Goal: Task Accomplishment & Management: Complete application form

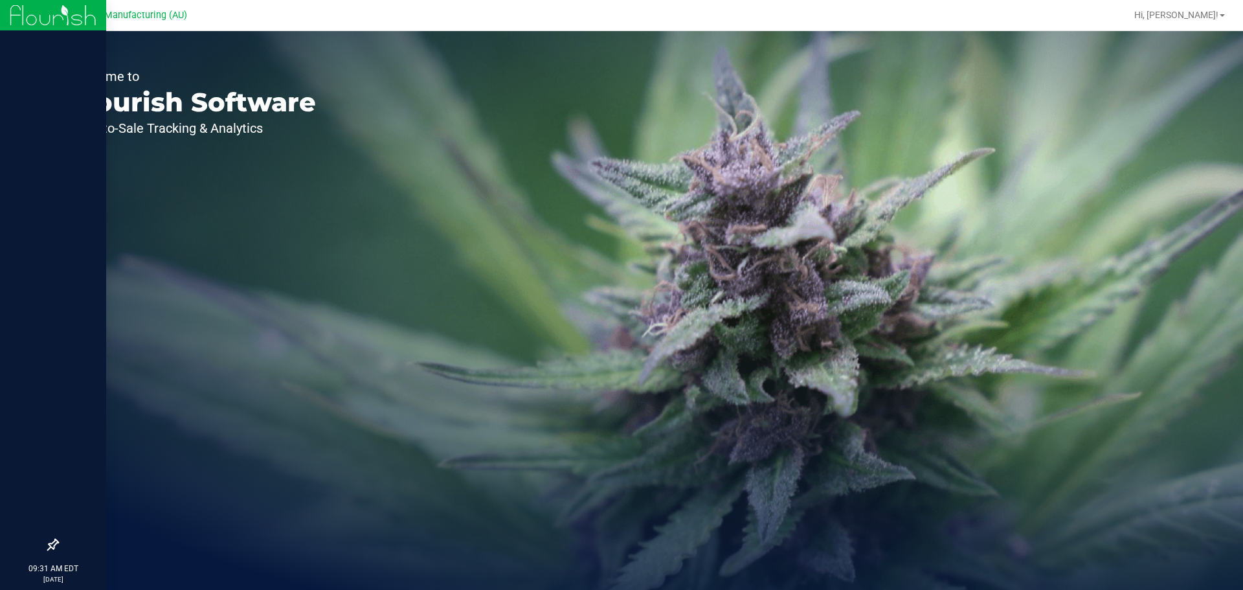
click at [27, 20] on img at bounding box center [53, 15] width 87 height 30
click at [26, 124] on p "Inventory" at bounding box center [62, 128] width 78 height 16
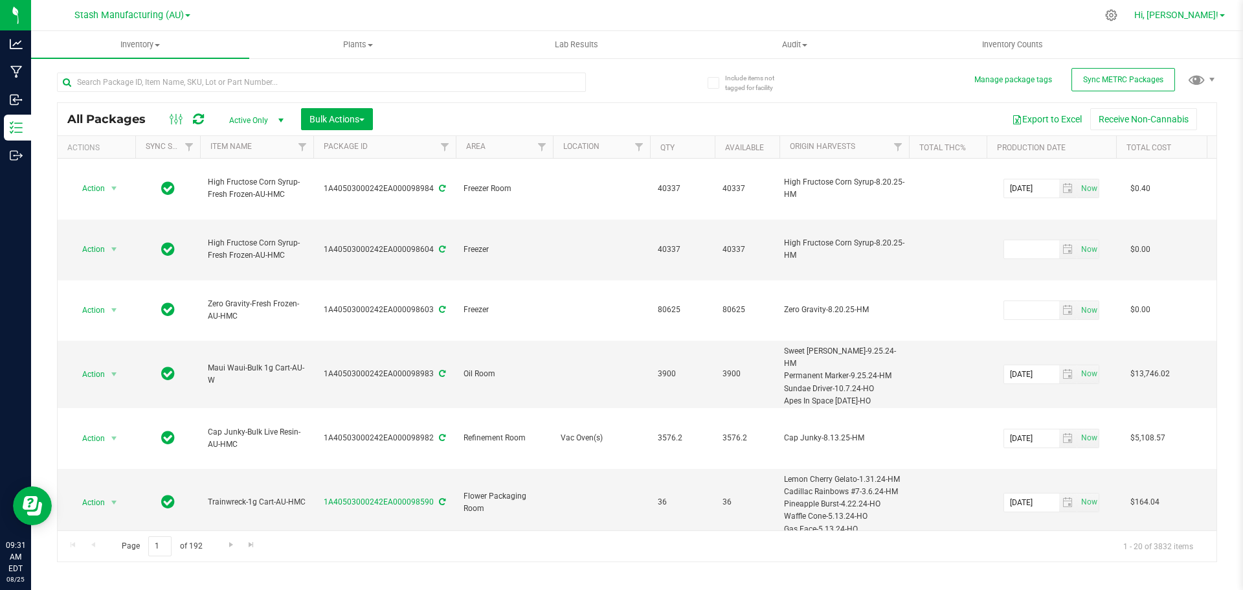
click at [1219, 13] on link "Hi, [PERSON_NAME]!" at bounding box center [1179, 15] width 101 height 14
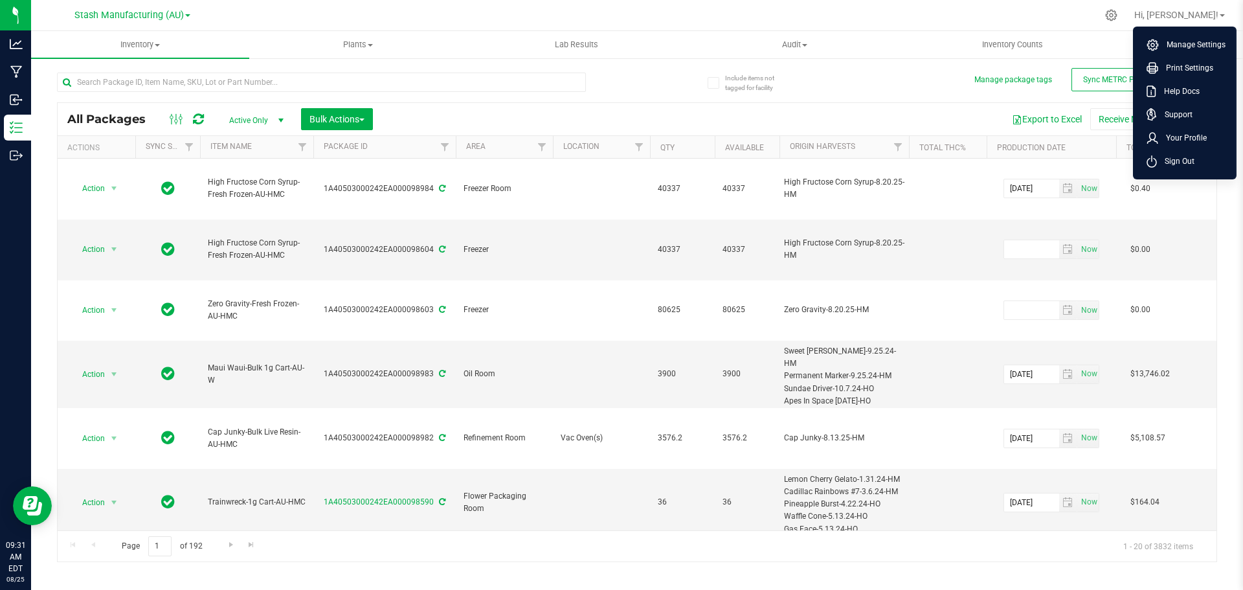
click at [761, 16] on div at bounding box center [664, 15] width 865 height 25
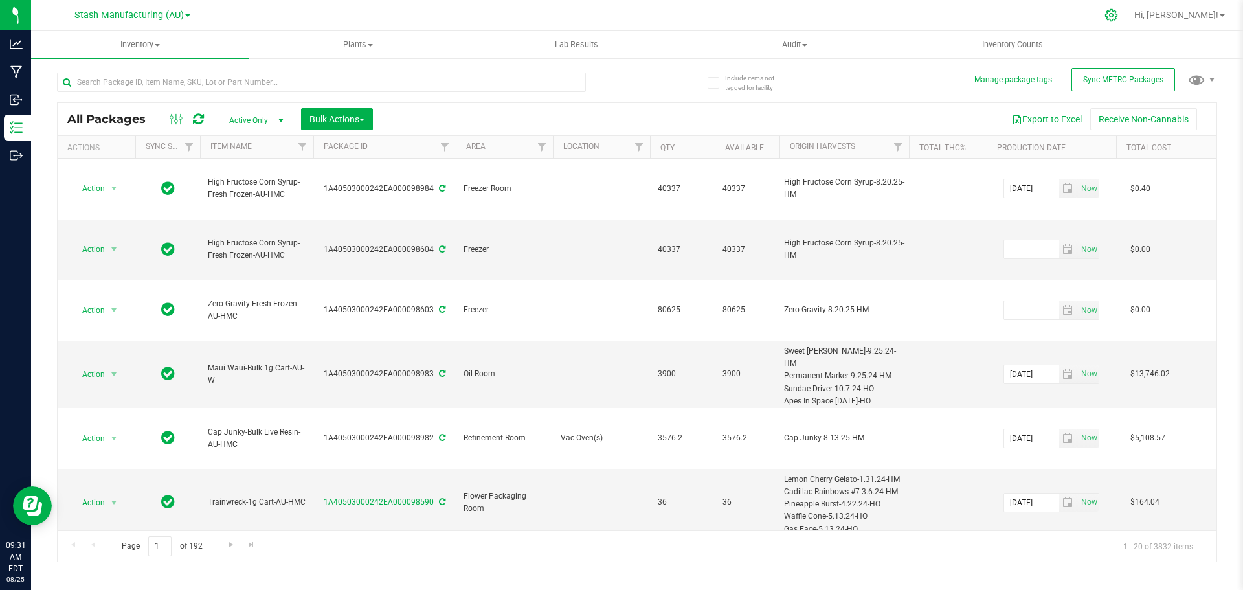
click at [1118, 15] on icon at bounding box center [1111, 15] width 14 height 14
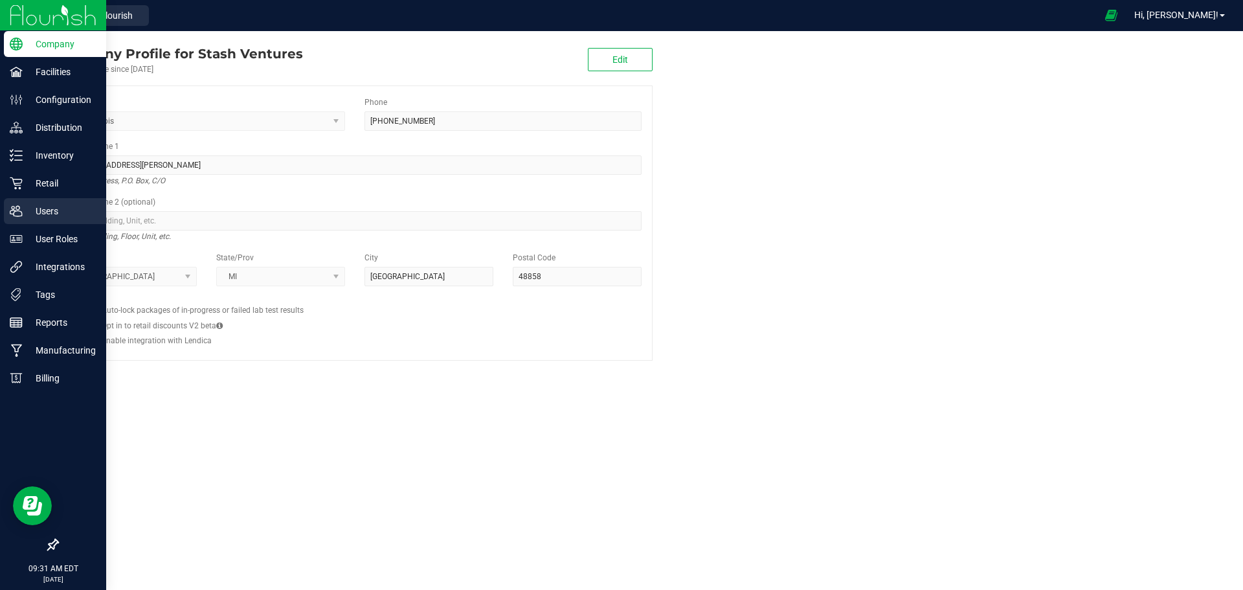
click at [63, 219] on div "Users" at bounding box center [55, 211] width 102 height 26
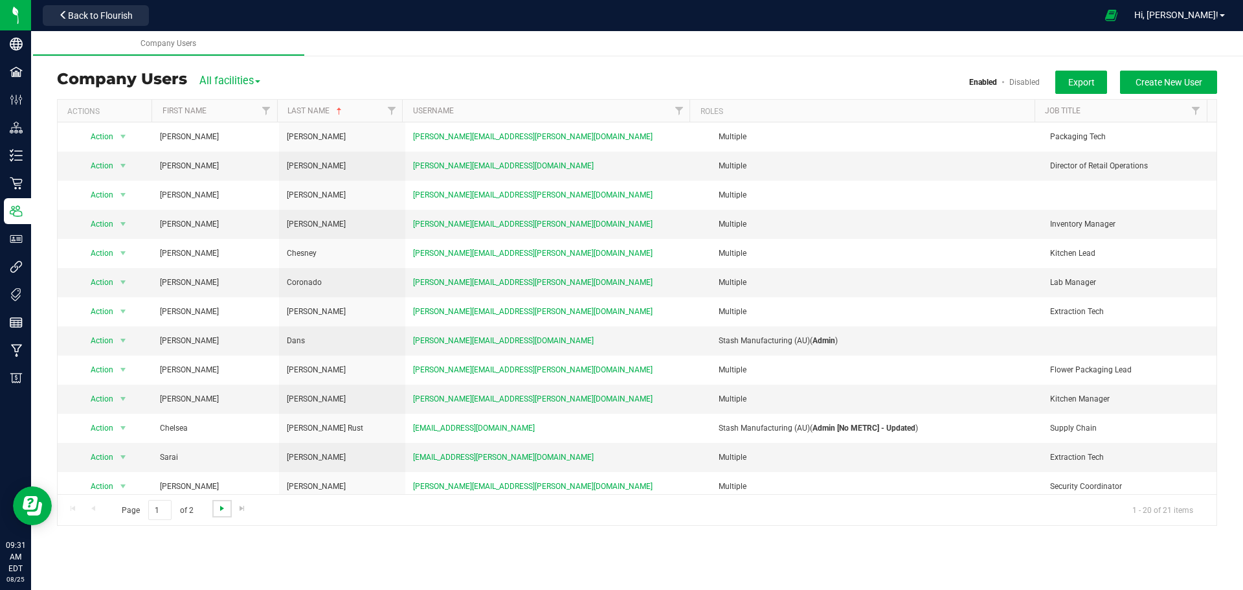
click at [220, 508] on span "Go to the next page" at bounding box center [222, 508] width 10 height 10
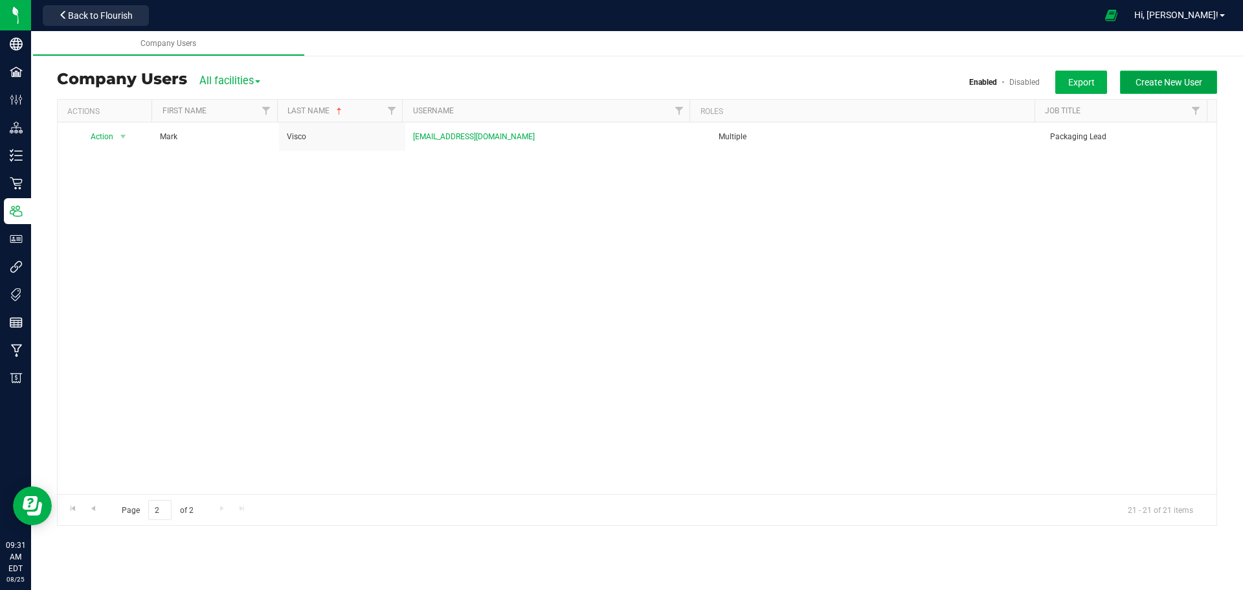
click at [1177, 77] on span "Create New User" at bounding box center [1168, 82] width 67 height 10
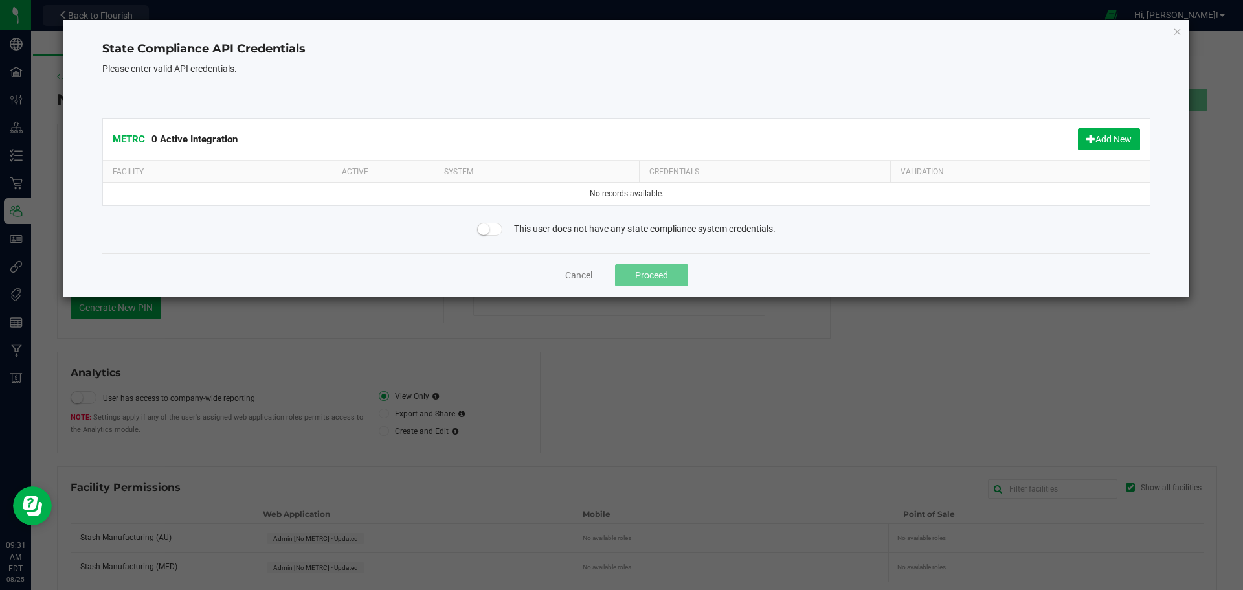
click at [489, 233] on span at bounding box center [490, 229] width 26 height 13
click at [488, 231] on span at bounding box center [490, 229] width 26 height 13
click at [1094, 138] on button "Add New" at bounding box center [1109, 139] width 62 height 22
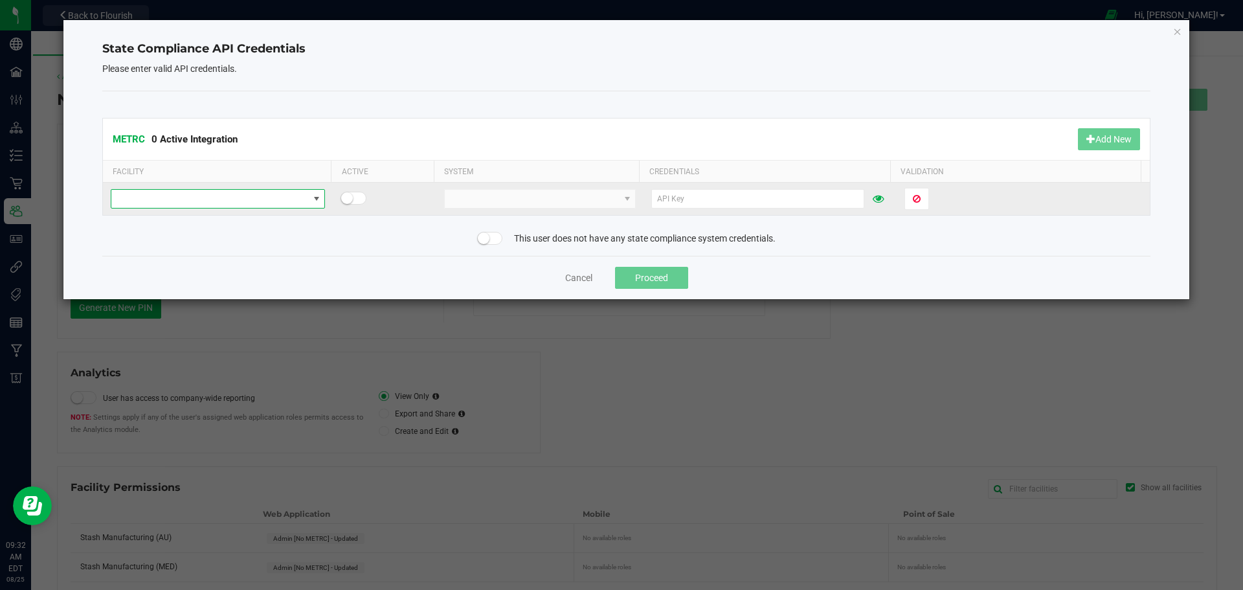
click at [233, 193] on span at bounding box center [209, 199] width 197 height 18
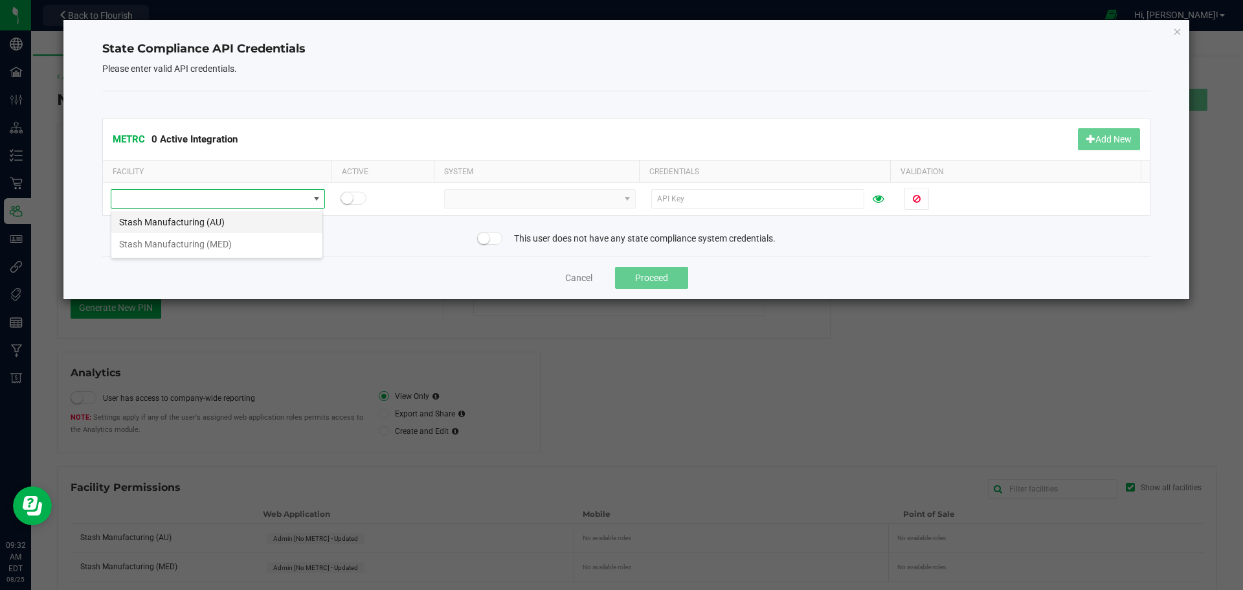
scroll to position [19, 212]
click at [195, 225] on li "Stash Manufacturing (AU)" at bounding box center [216, 222] width 211 height 22
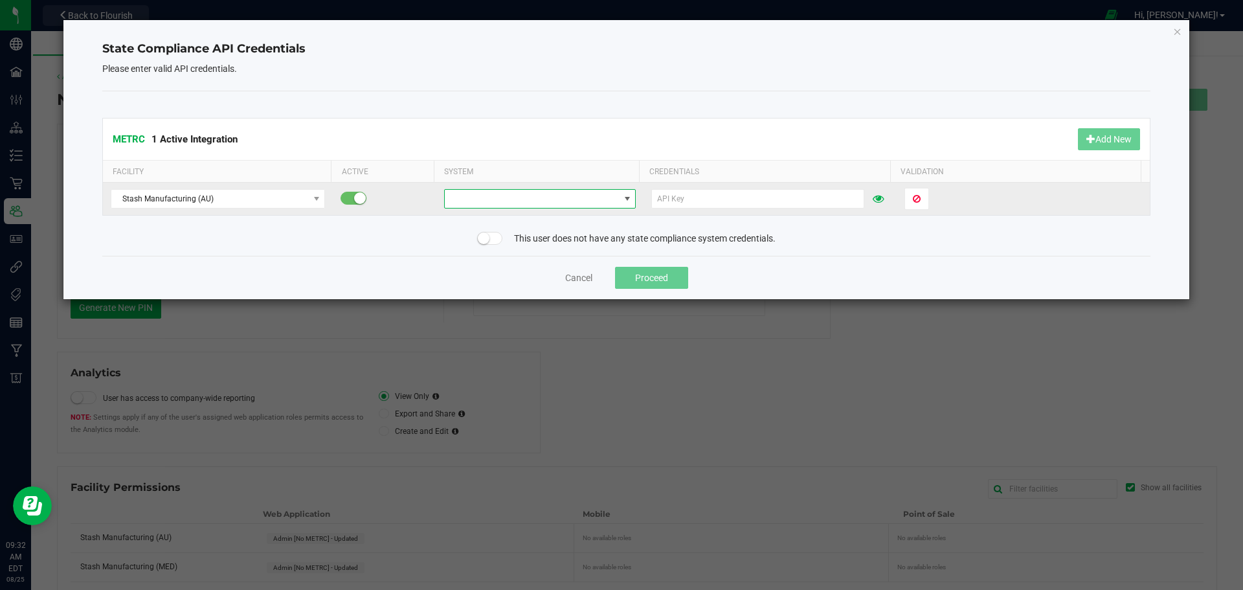
click at [524, 199] on span at bounding box center [532, 199] width 174 height 18
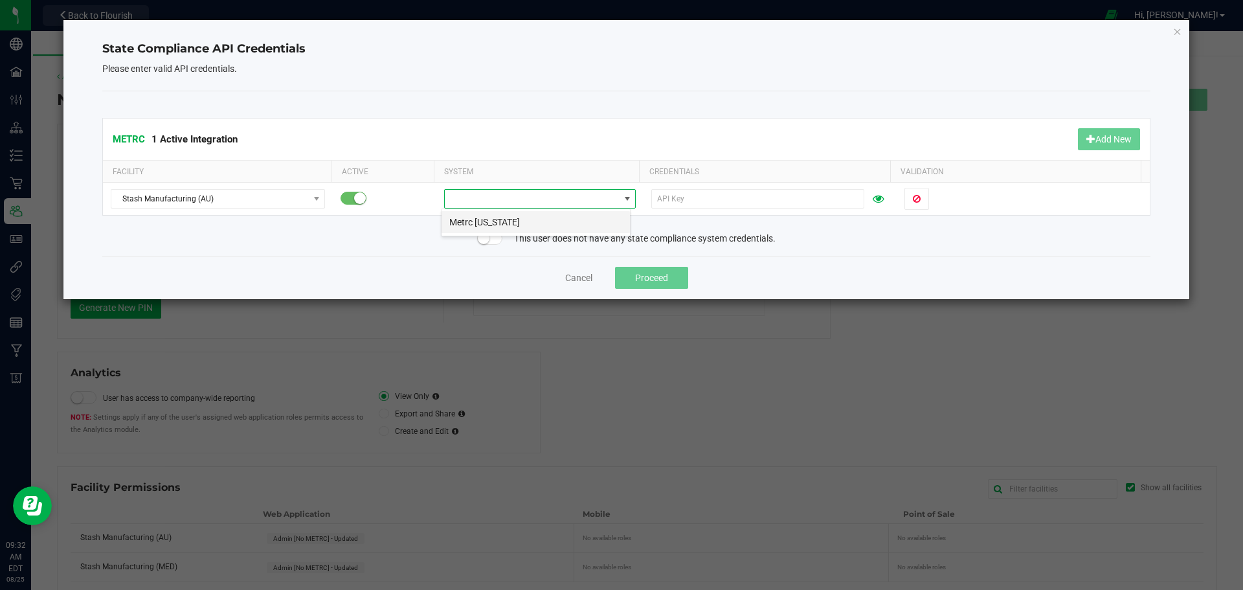
scroll to position [19, 190]
click at [554, 219] on li "Metrc [US_STATE]" at bounding box center [535, 222] width 188 height 22
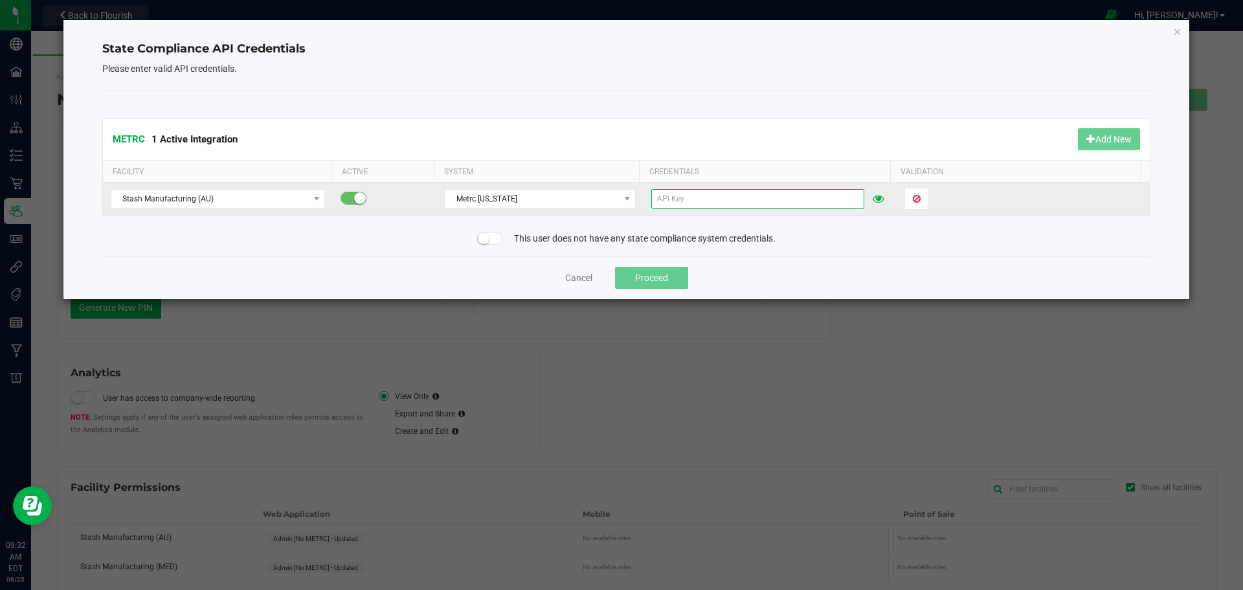
click at [709, 194] on input "text" at bounding box center [757, 198] width 213 height 19
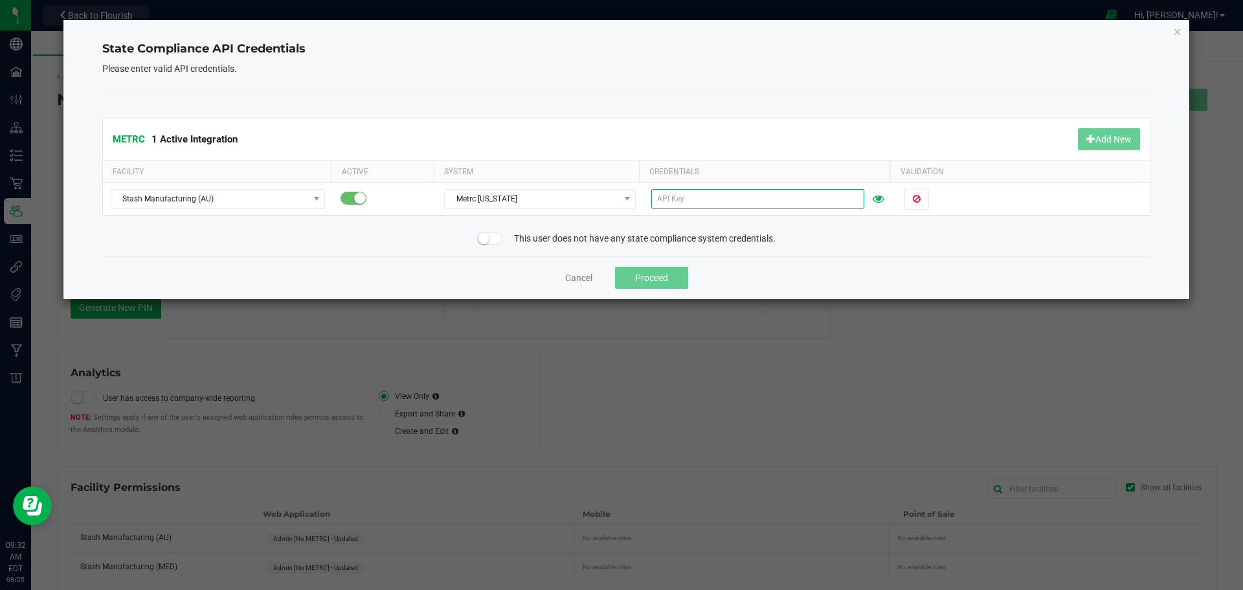
paste input "BMLUuYZ3j3m01-5v8GAX8e-nRe8vYg08mCAEv4PlgsB9IvQG"
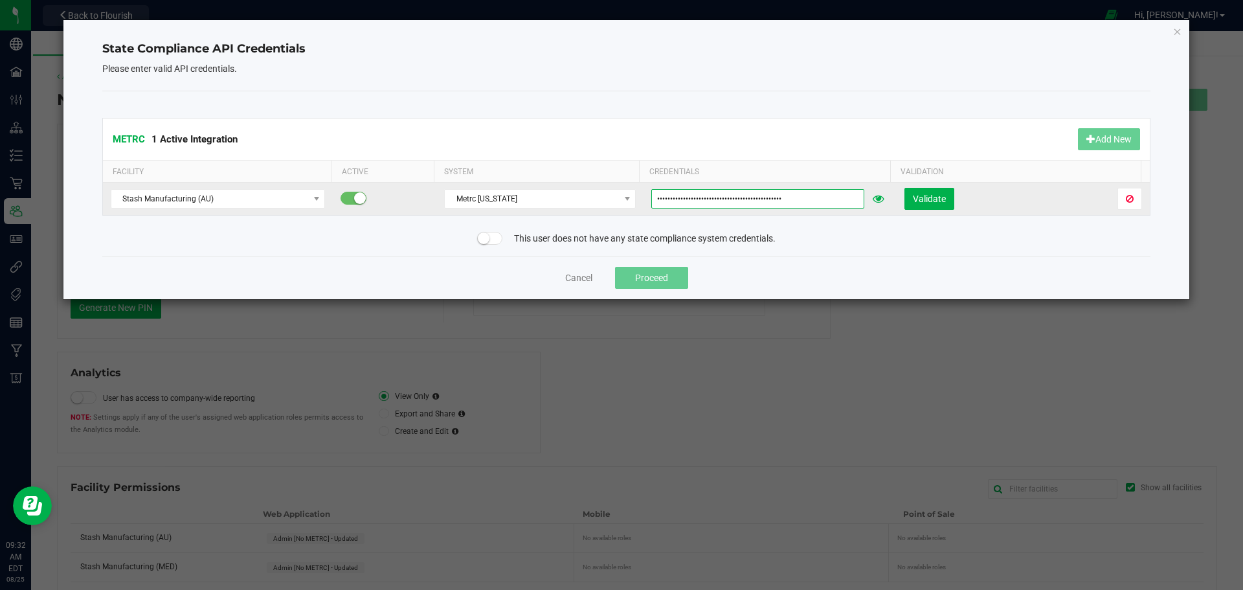
type input "BMLUuYZ3j3m01-5v8GAX8e-nRe8vYg08mCAEv4PlgsB9IvQG"
click at [925, 198] on span "Validate" at bounding box center [929, 199] width 33 height 10
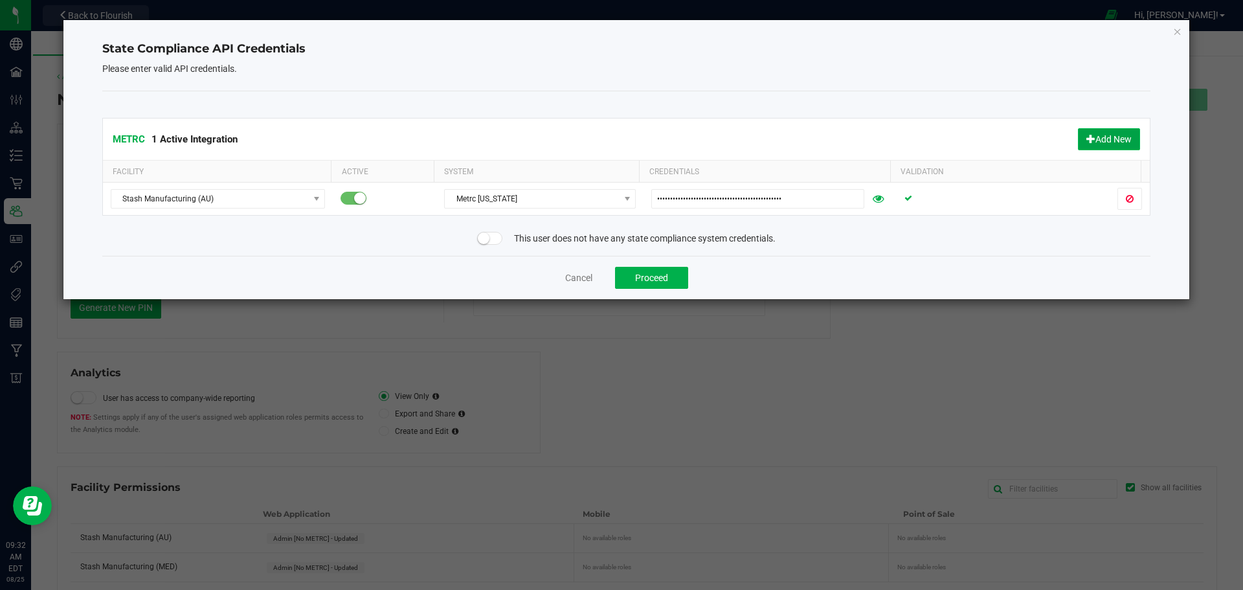
click at [1115, 135] on button "Add New" at bounding box center [1109, 139] width 62 height 22
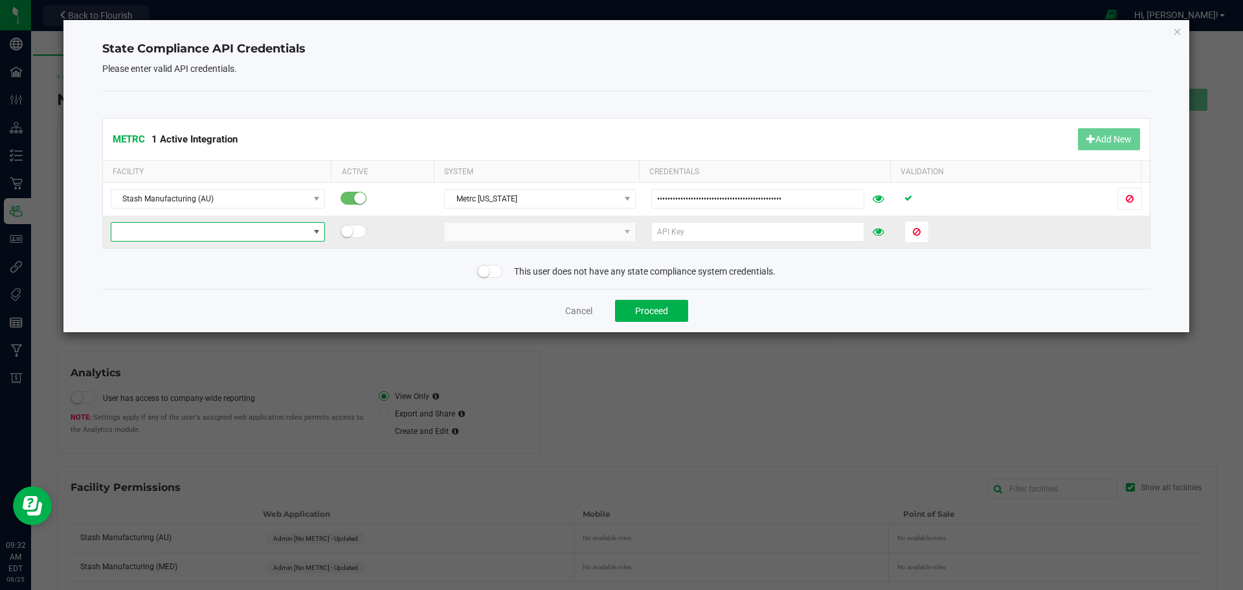
click at [284, 228] on span at bounding box center [209, 232] width 197 height 18
click at [210, 257] on li "Stash Manufacturing (MED)" at bounding box center [216, 255] width 211 height 22
click at [508, 233] on span at bounding box center [532, 232] width 174 height 18
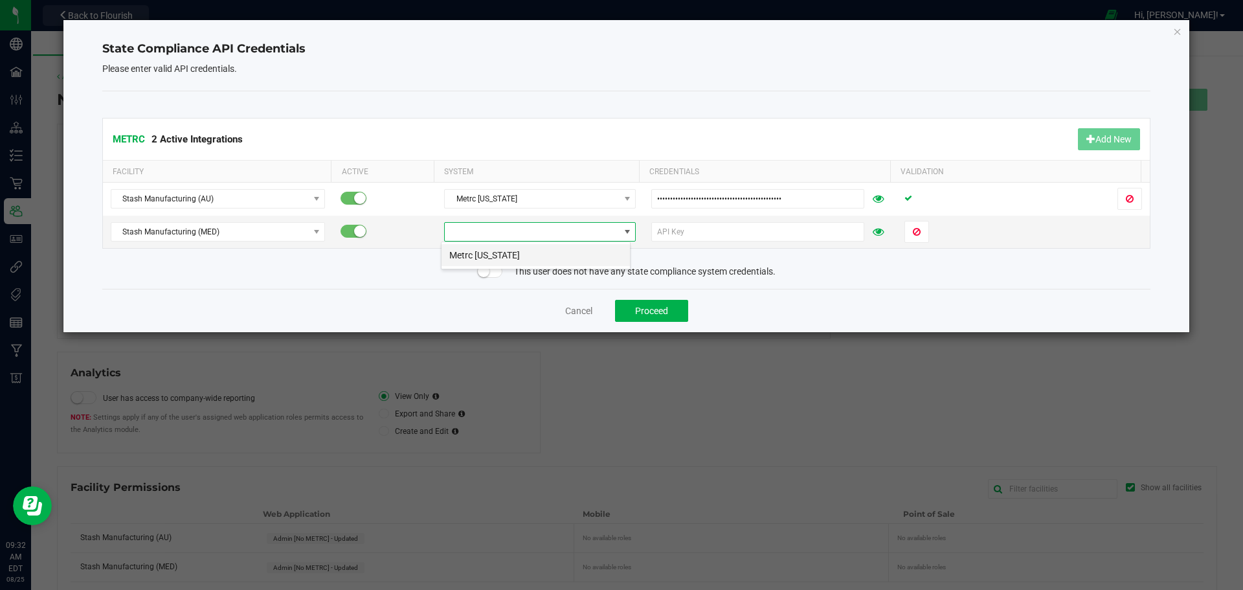
click at [508, 256] on li "Metrc [US_STATE]" at bounding box center [535, 255] width 188 height 22
click at [667, 227] on input "text" at bounding box center [757, 231] width 213 height 19
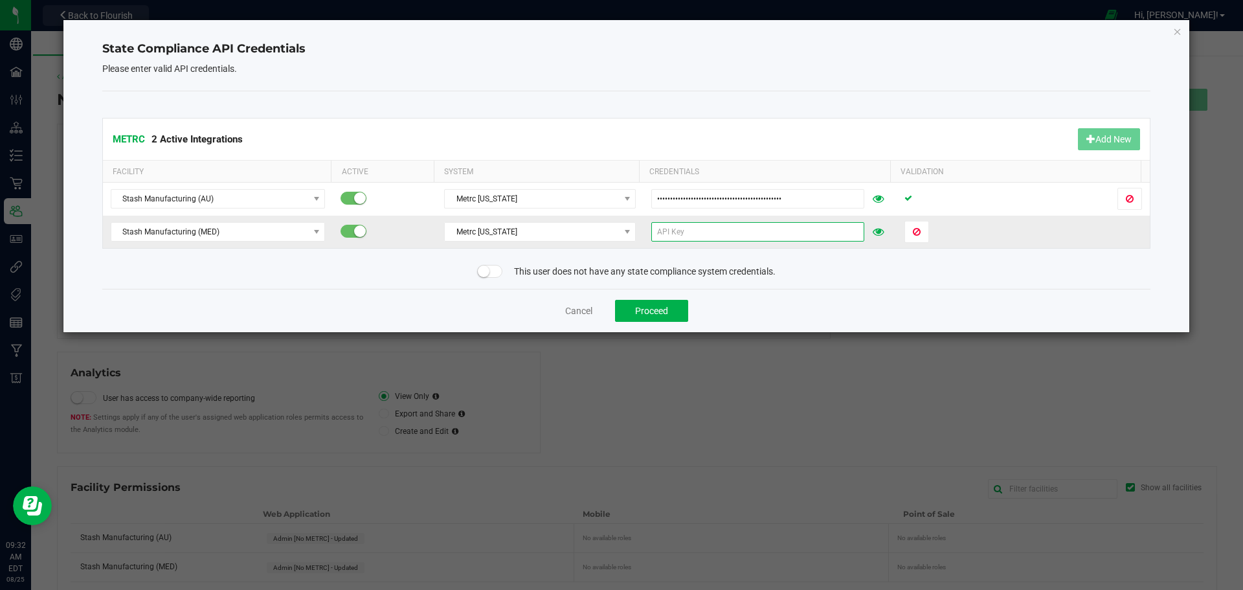
paste input "BMLUuYZ3j3m01-5v8GAX8e-nRe8vYg08mCAEv4PlgsB9IvQG"
type input "BMLUuYZ3j3m01-5v8GAX8e-nRe8vYg08mCAEv4PlgsB9IvQG"
click at [934, 235] on span "Validate" at bounding box center [929, 232] width 33 height 10
click at [677, 306] on button "Proceed" at bounding box center [651, 311] width 73 height 22
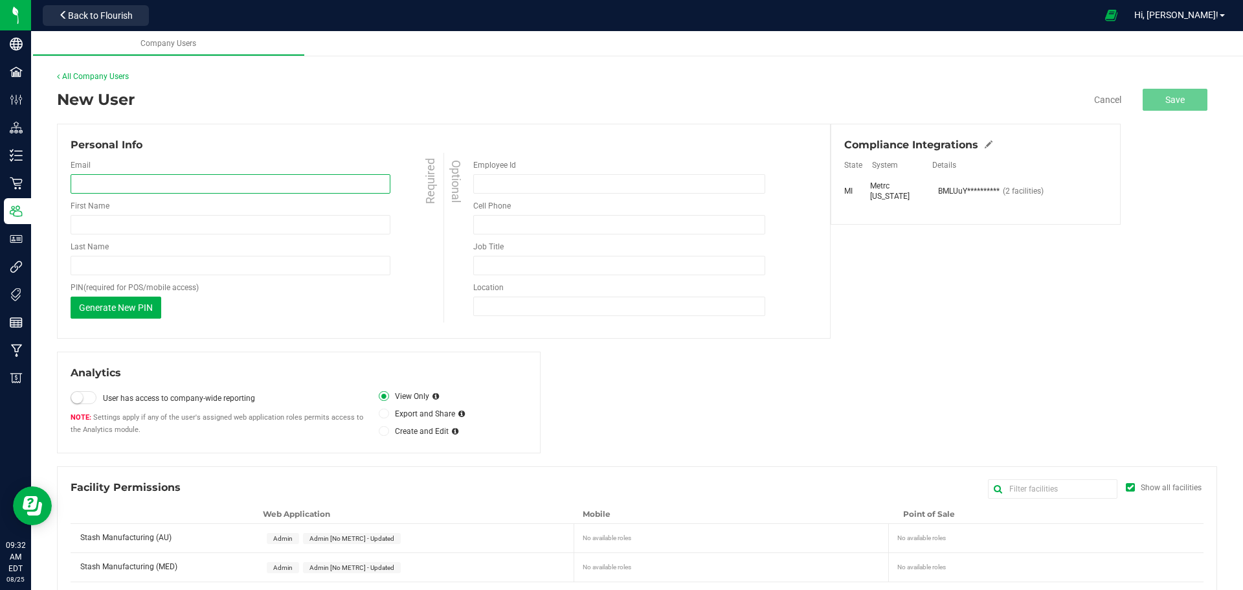
click at [155, 184] on input "email" at bounding box center [231, 183] width 320 height 19
type input "[PERSON_NAME][EMAIL_ADDRESS][PERSON_NAME][DOMAIN_NAME]"
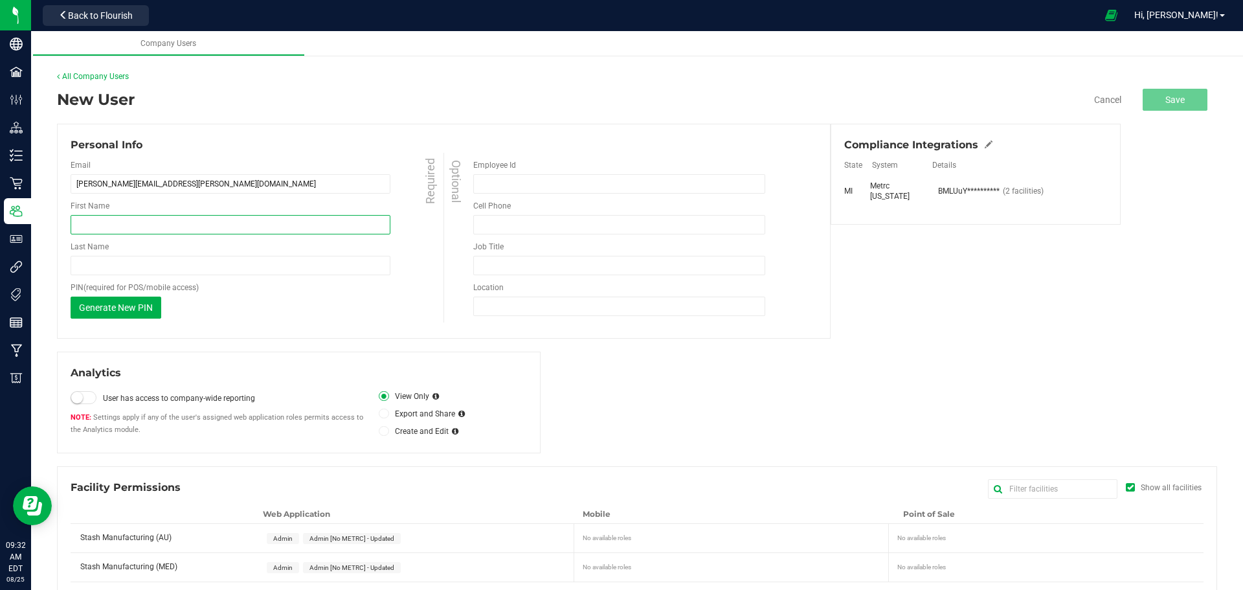
click at [143, 223] on div "First Name Required" at bounding box center [259, 217] width 376 height 34
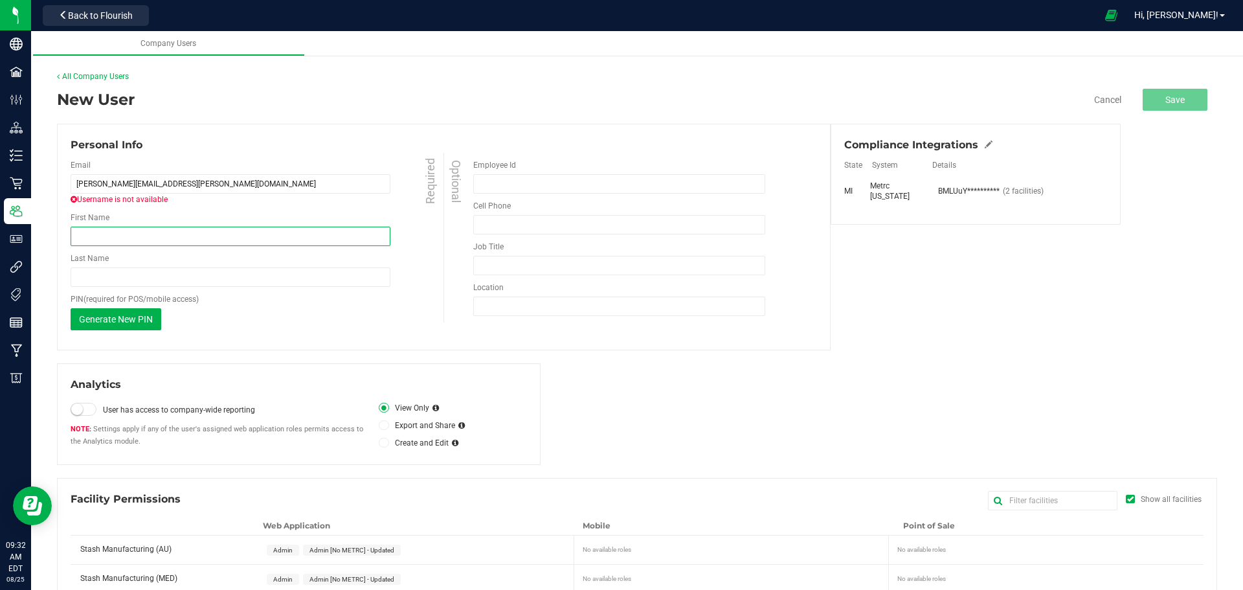
type input "[PERSON_NAME]"
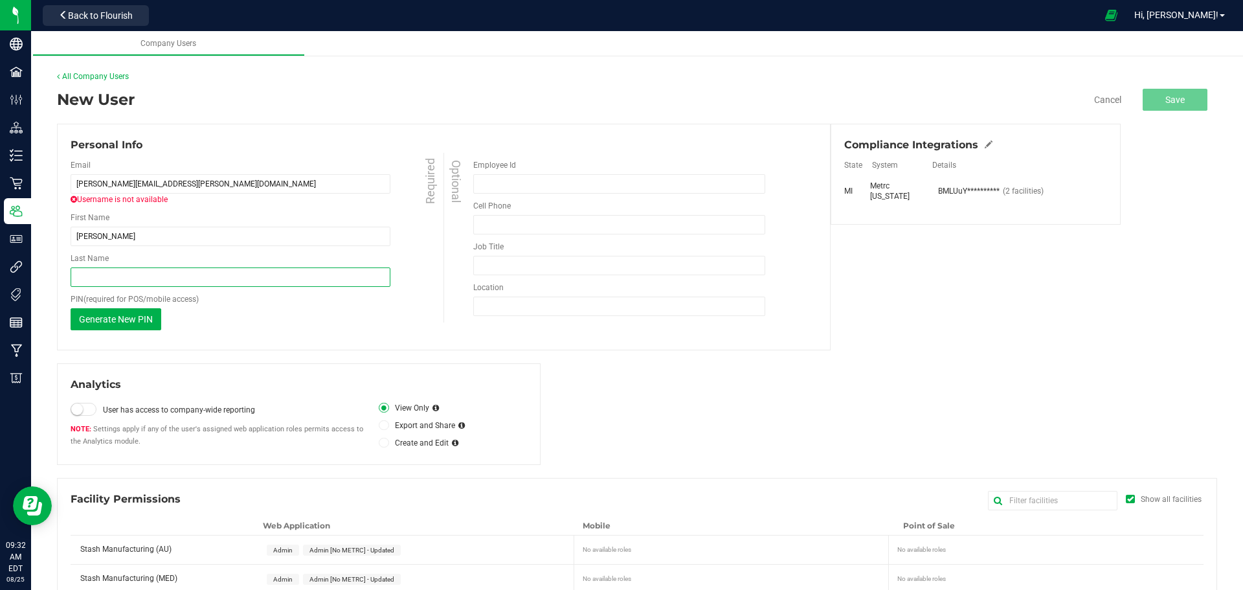
click at [137, 273] on input "Last Name" at bounding box center [231, 276] width 320 height 19
type input "[PERSON_NAME]"
click at [557, 157] on div "Optional Employee Id Cell Phone Must be at least 10 digits Phone number is requ…" at bounding box center [629, 238] width 373 height 170
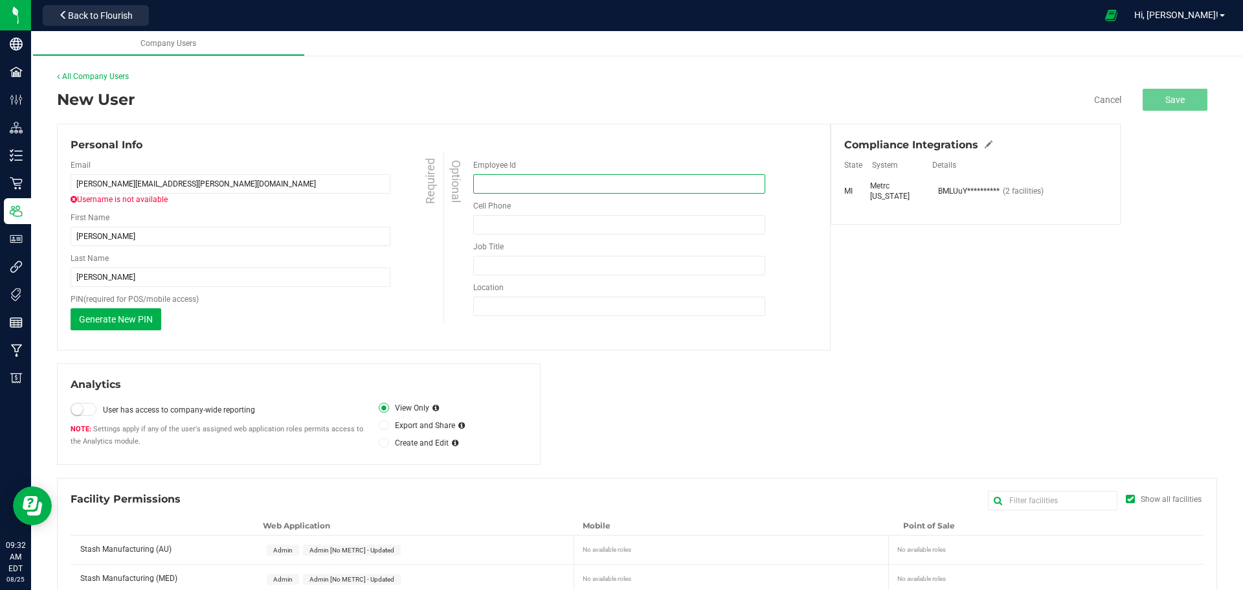
click at [553, 178] on input "Employee Id" at bounding box center [619, 183] width 292 height 19
type input "1103"
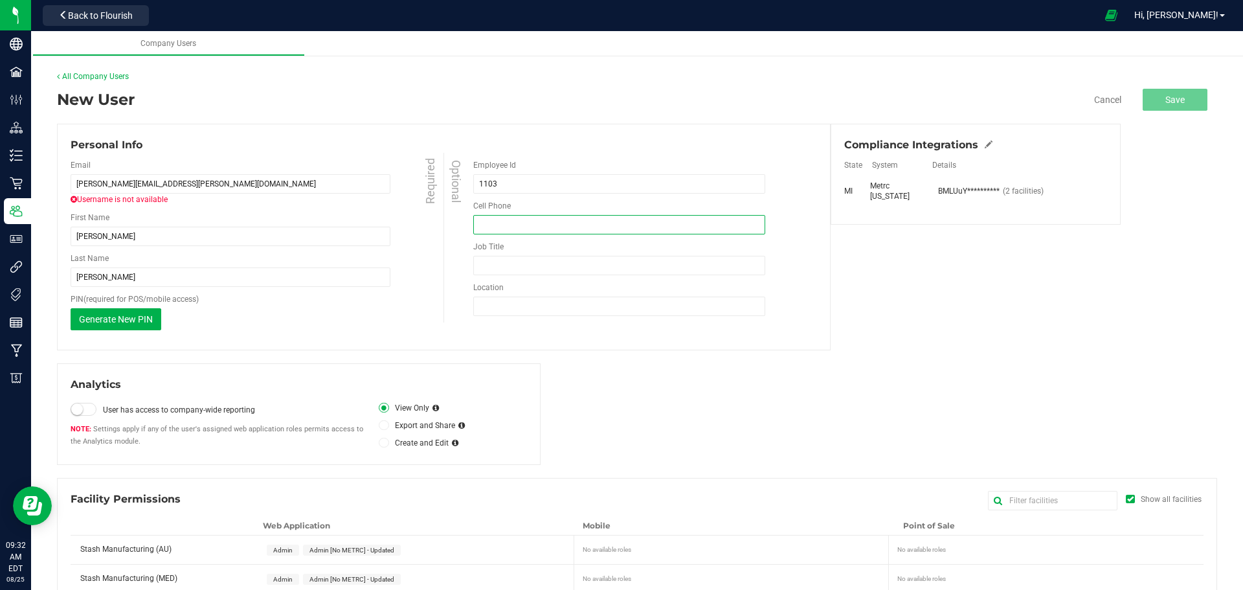
click at [490, 224] on input "tel" at bounding box center [619, 224] width 292 height 19
type input "[PHONE_NUMBER]"
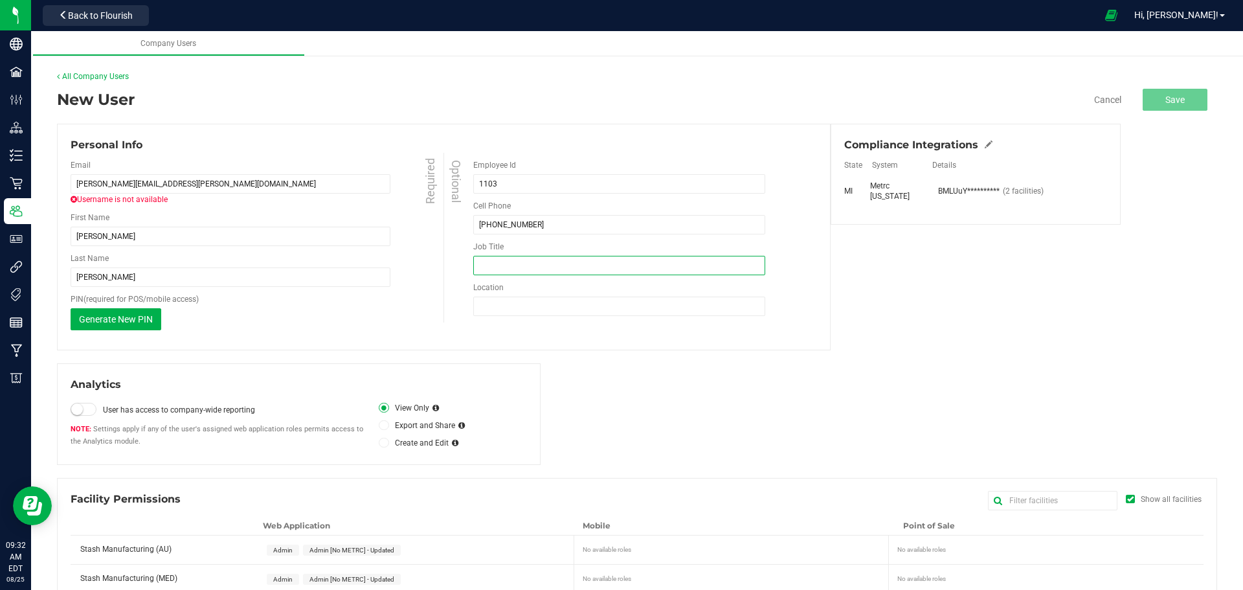
click at [533, 265] on input "Job Title" at bounding box center [619, 265] width 292 height 19
type input "Extraction Tech"
click at [507, 300] on input "Location" at bounding box center [619, 305] width 292 height 19
type input "High Minded Creations"
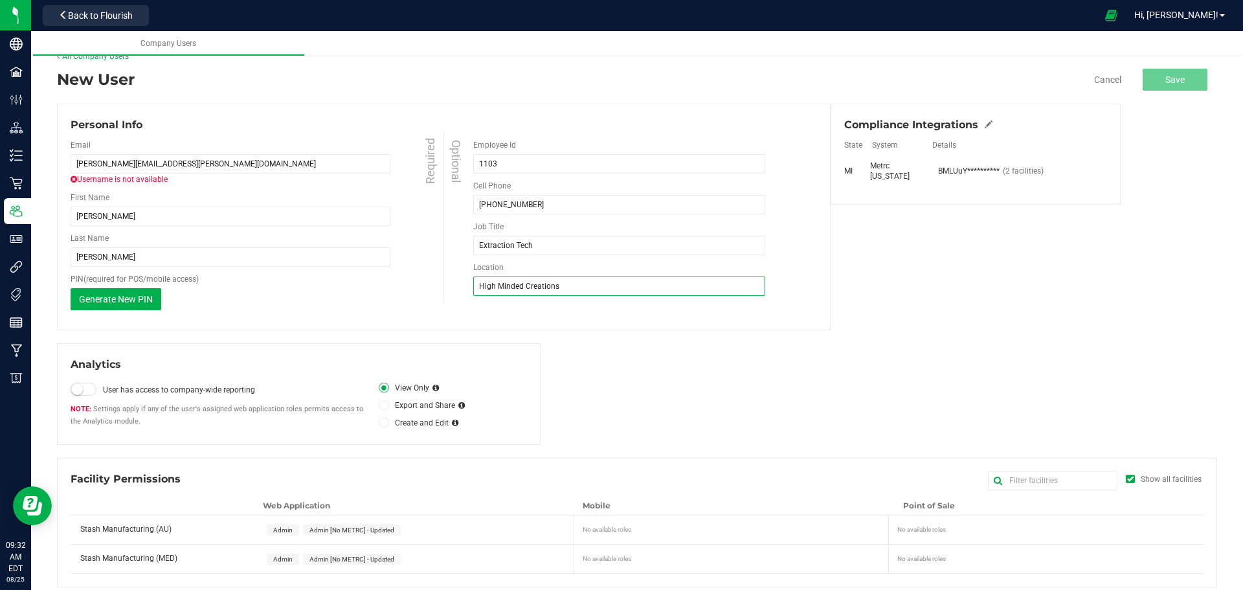
scroll to position [30, 0]
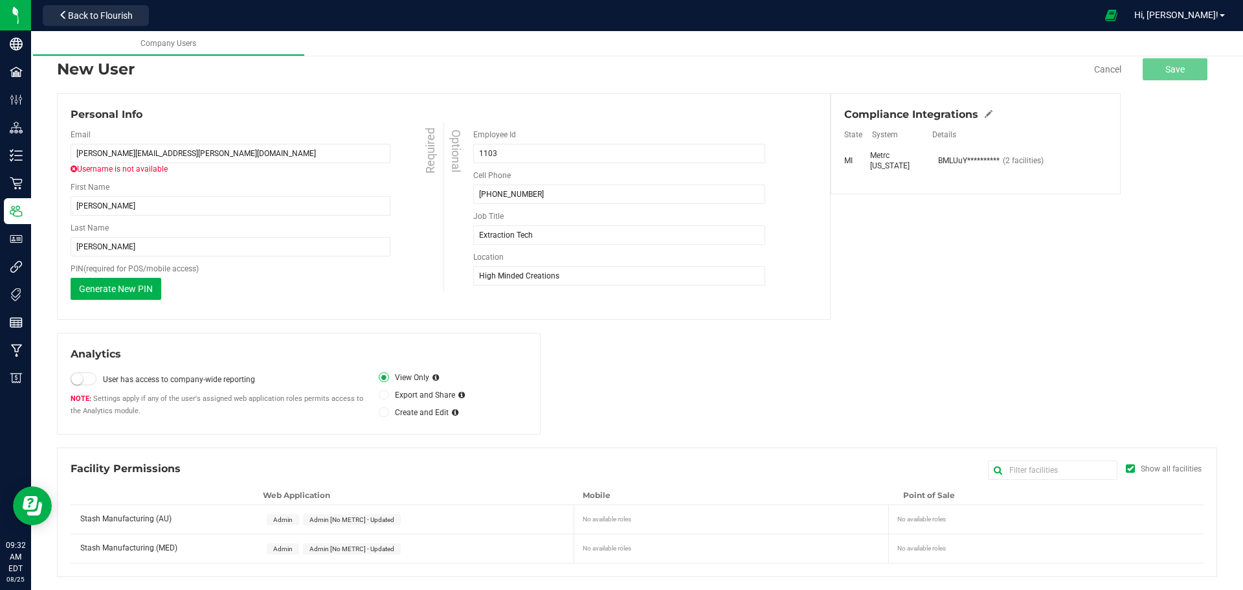
click at [276, 517] on span "Admin" at bounding box center [282, 519] width 19 height 7
click at [275, 548] on span "Admin" at bounding box center [282, 548] width 19 height 7
click at [920, 251] on div "Personal Info Email [PERSON_NAME][EMAIL_ADDRESS][PERSON_NAME][DOMAIN_NAME] User…" at bounding box center [637, 206] width 1160 height 227
click at [204, 153] on input "[PERSON_NAME][EMAIL_ADDRESS][PERSON_NAME][DOMAIN_NAME]" at bounding box center [231, 153] width 320 height 19
click at [1102, 73] on link "Cancel" at bounding box center [1107, 69] width 27 height 13
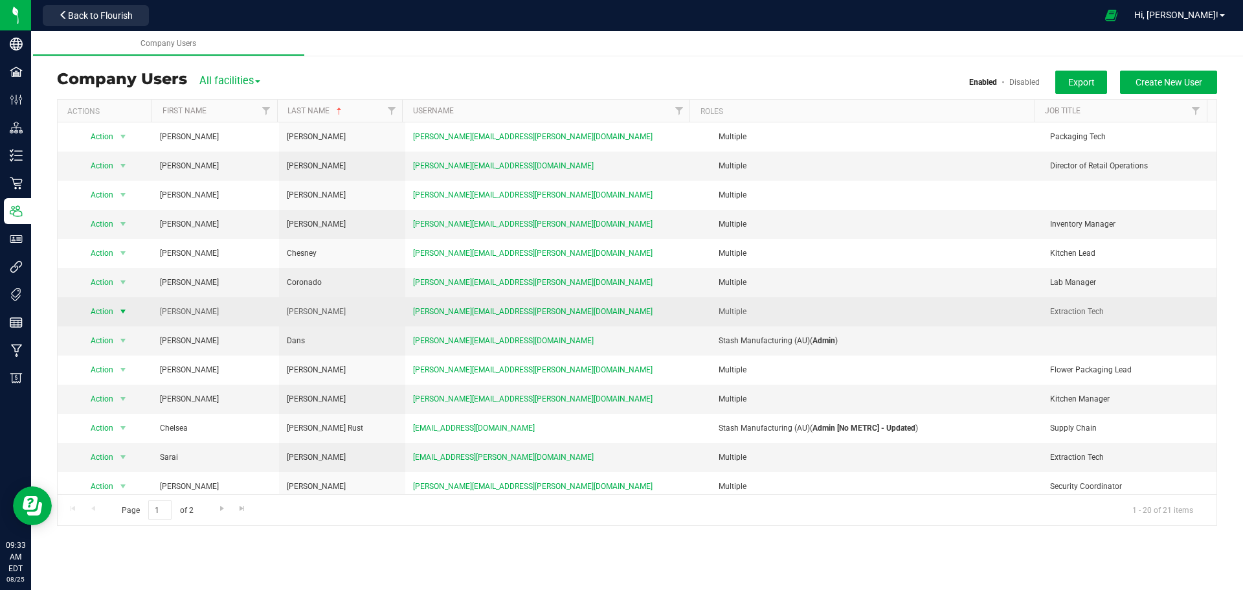
click at [109, 315] on span "Action" at bounding box center [97, 311] width 36 height 18
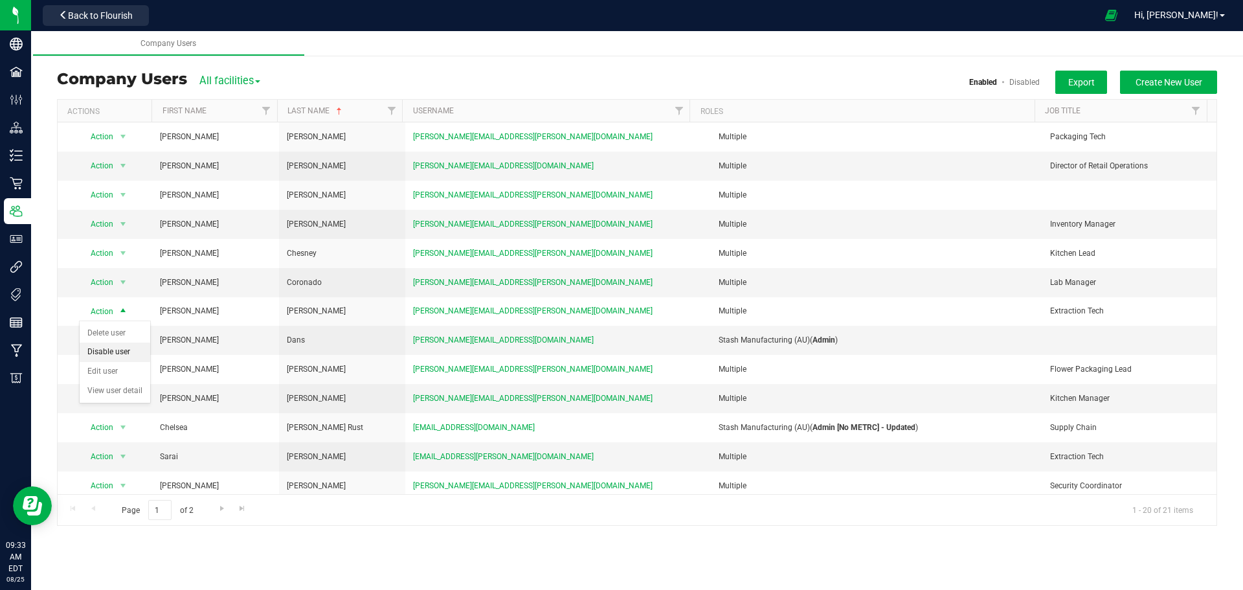
click at [101, 351] on li "Disable user" at bounding box center [115, 351] width 71 height 19
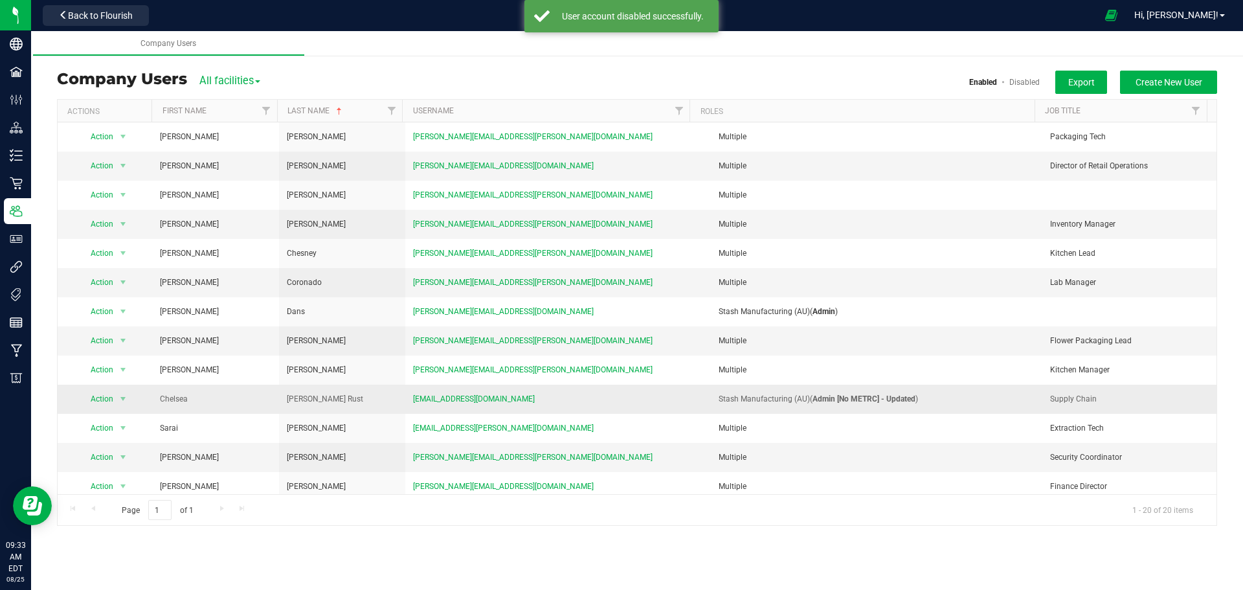
scroll to position [210, 0]
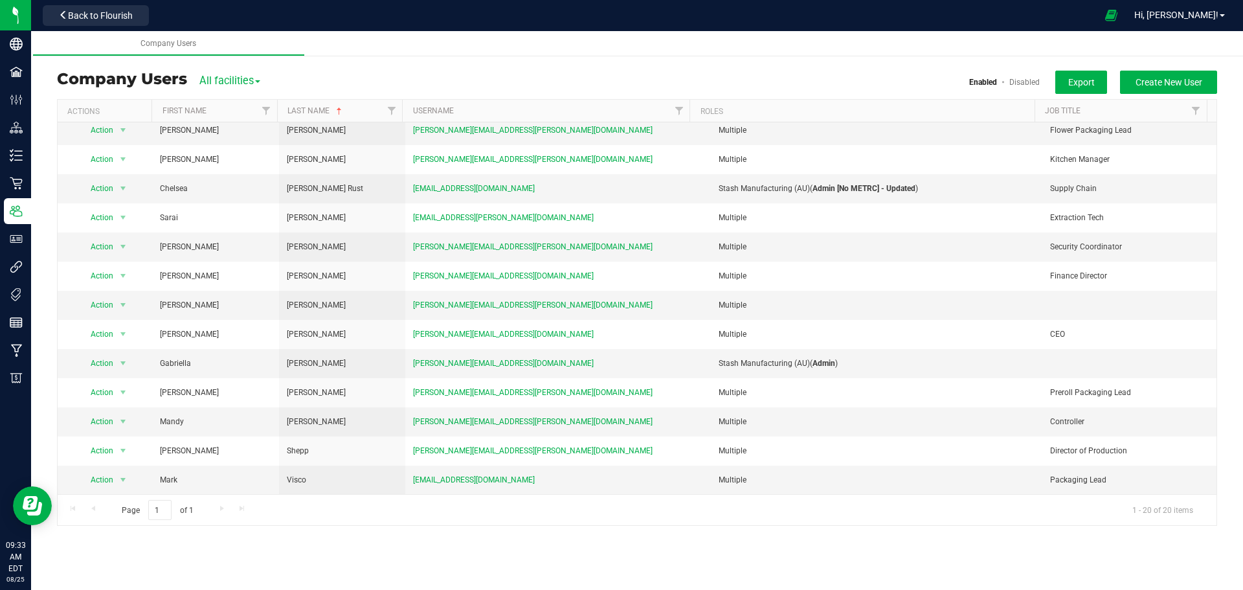
click at [1023, 79] on link "Disabled" at bounding box center [1024, 82] width 30 height 9
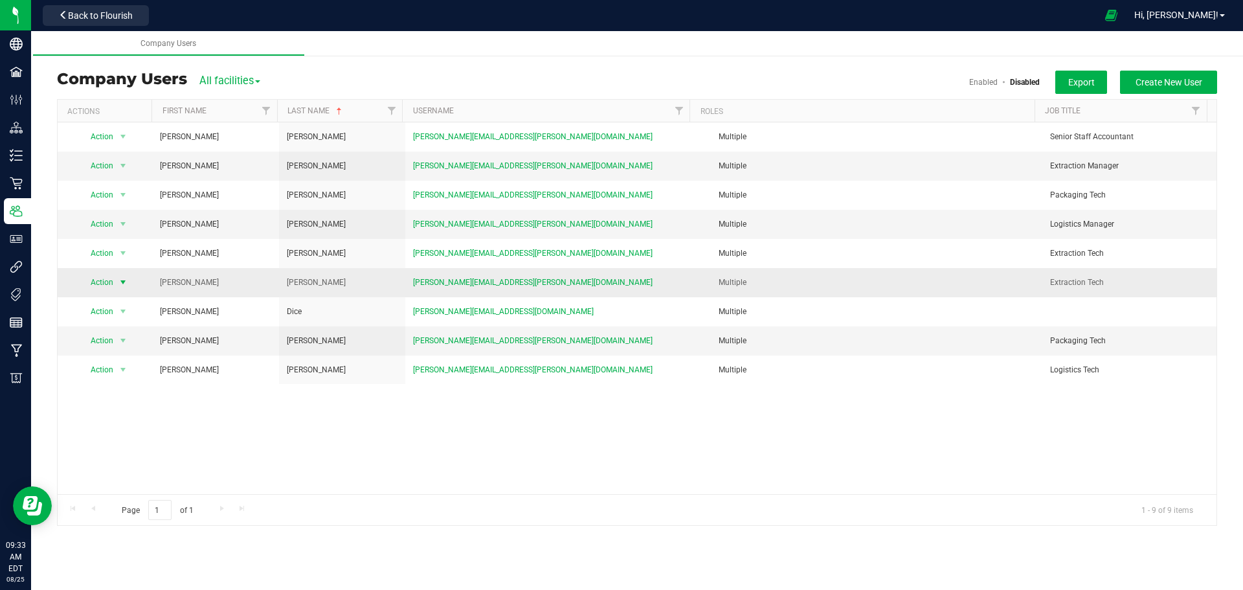
click at [108, 283] on span "Action" at bounding box center [97, 282] width 36 height 18
click at [113, 305] on li "Delete user" at bounding box center [115, 304] width 71 height 19
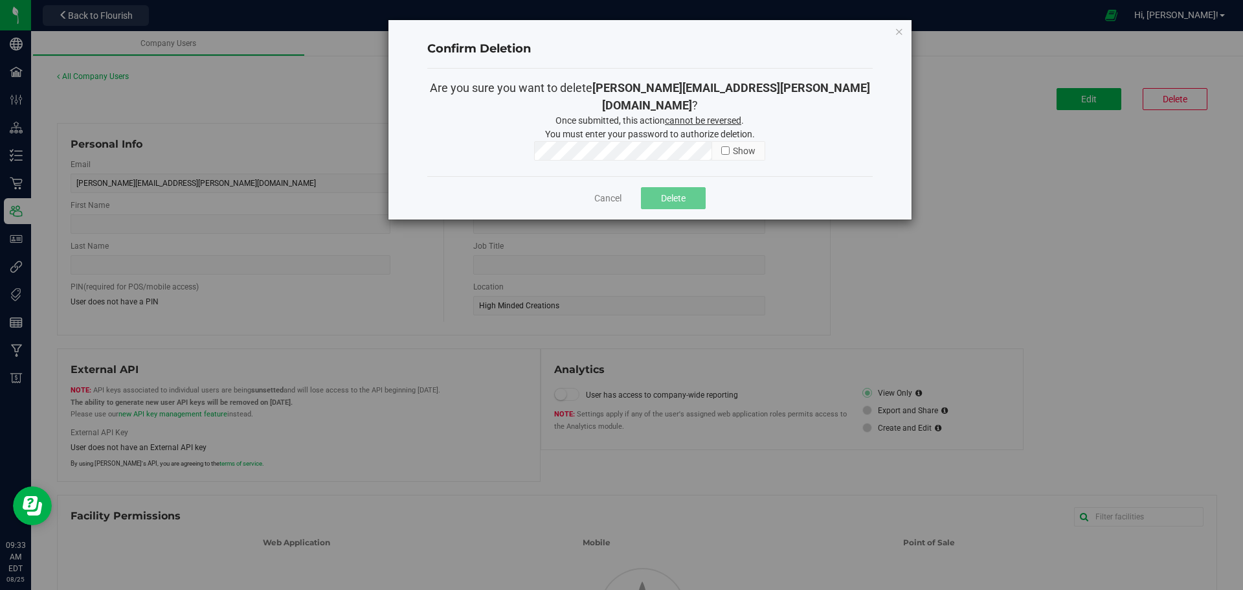
type input "[PERSON_NAME]"
type input "1103"
type input "9894237599"
type input "Extraction Tech"
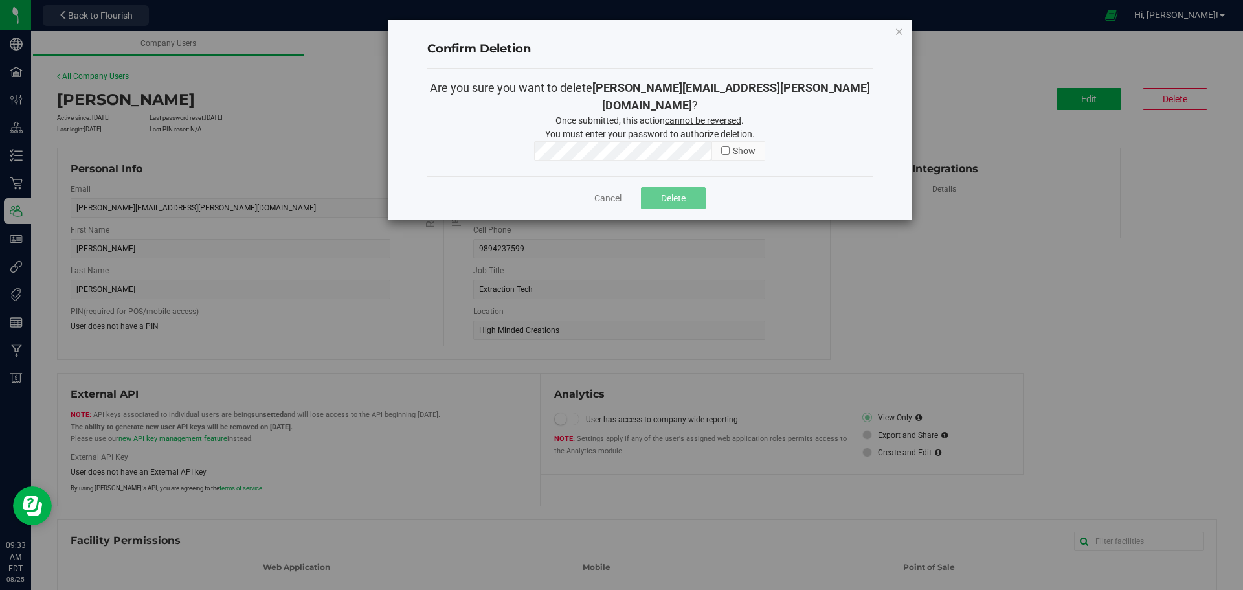
click at [449, 141] on div "Show Required" at bounding box center [649, 153] width 445 height 25
drag, startPoint x: 691, startPoint y: 179, endPoint x: 681, endPoint y: 179, distance: 10.4
click at [681, 187] on button "Delete" at bounding box center [673, 198] width 65 height 22
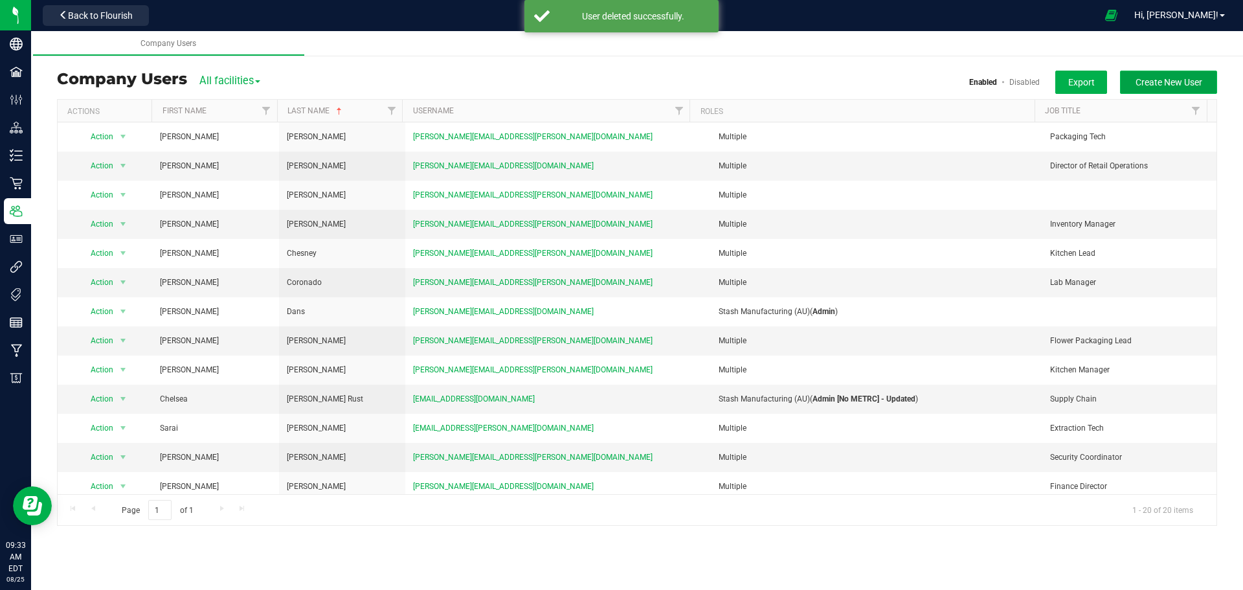
click at [1141, 82] on span "Create New User" at bounding box center [1168, 82] width 67 height 10
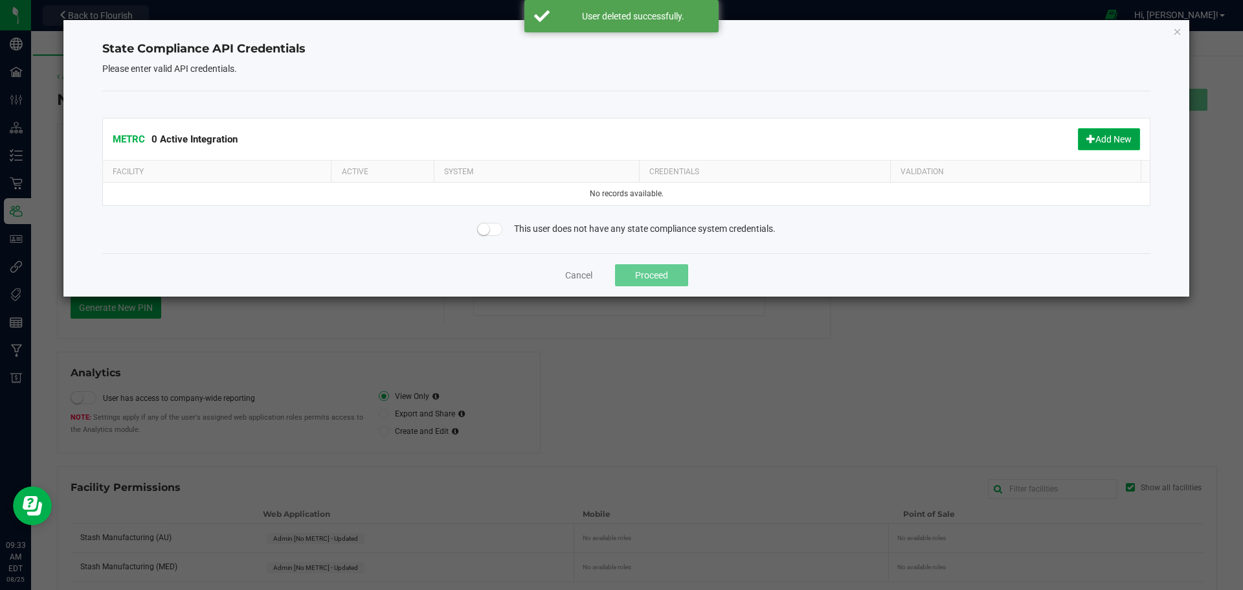
click at [1097, 142] on button "Add New" at bounding box center [1109, 139] width 62 height 22
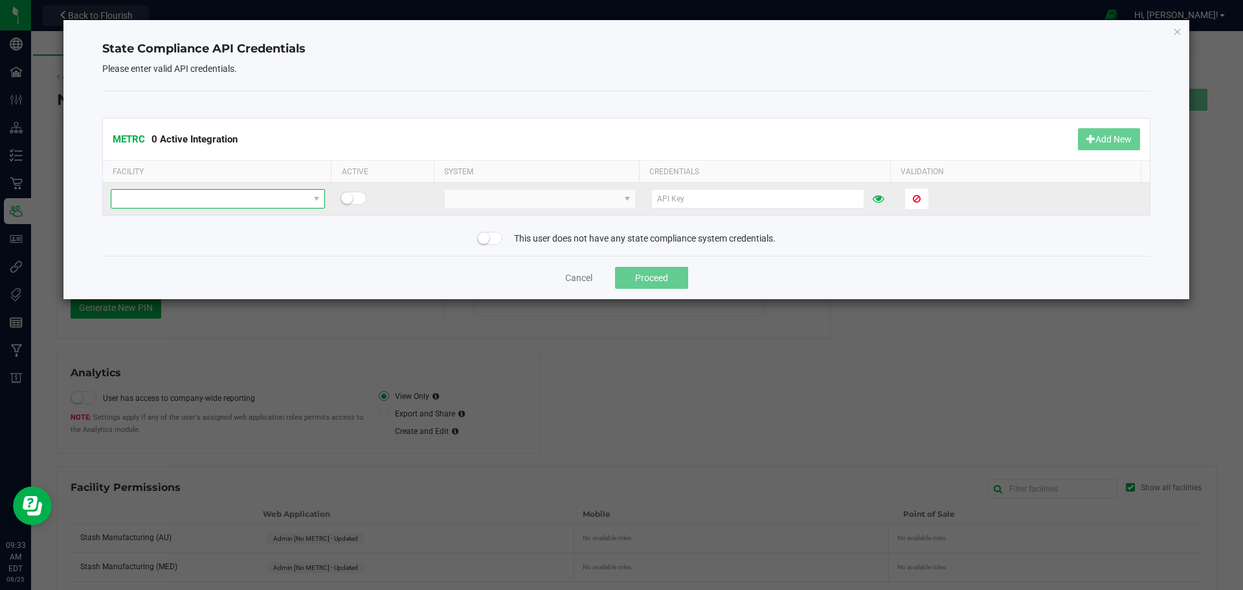
click at [292, 198] on span at bounding box center [209, 199] width 197 height 18
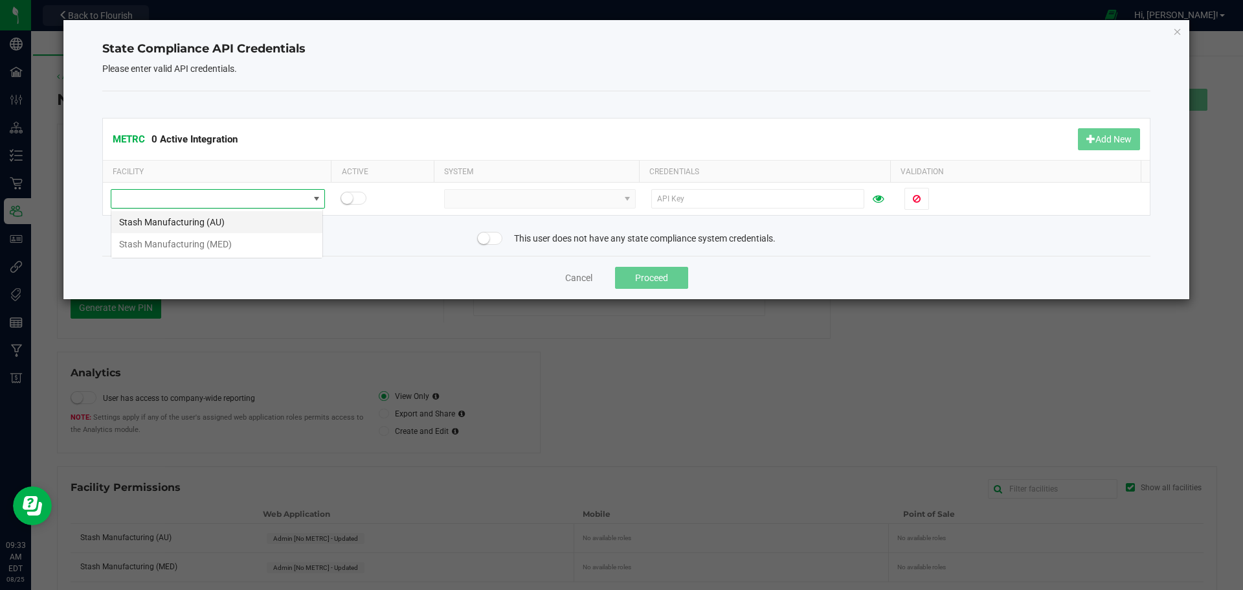
scroll to position [19, 212]
click at [219, 225] on li "Stash Manufacturing (AU)" at bounding box center [216, 222] width 211 height 22
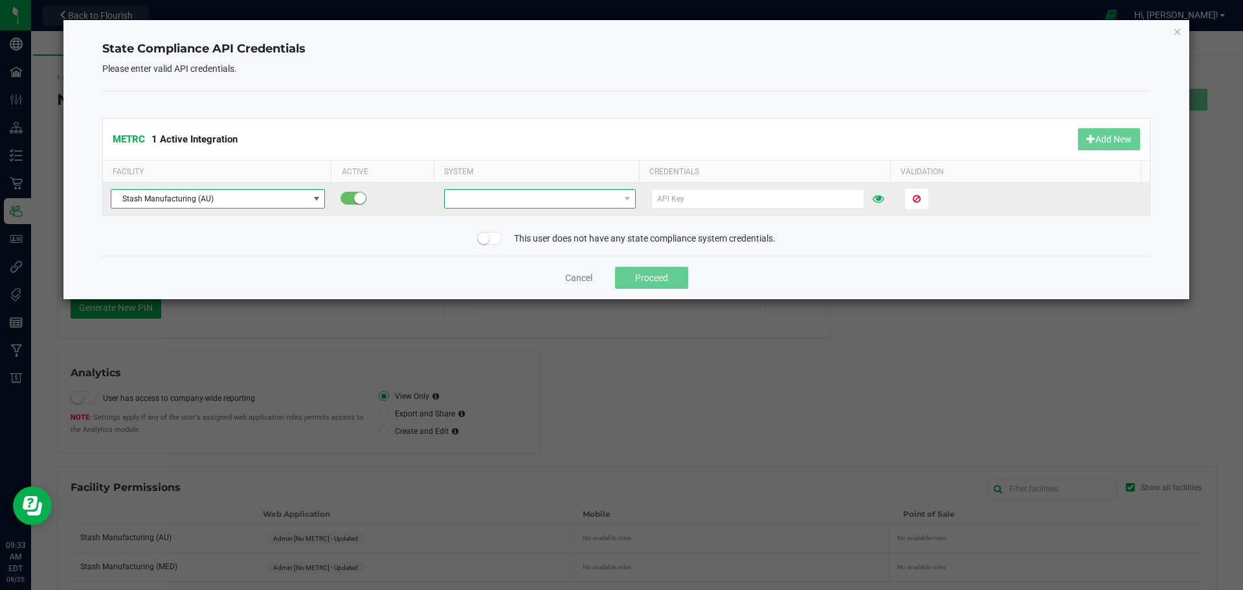
click at [520, 203] on span at bounding box center [532, 199] width 174 height 18
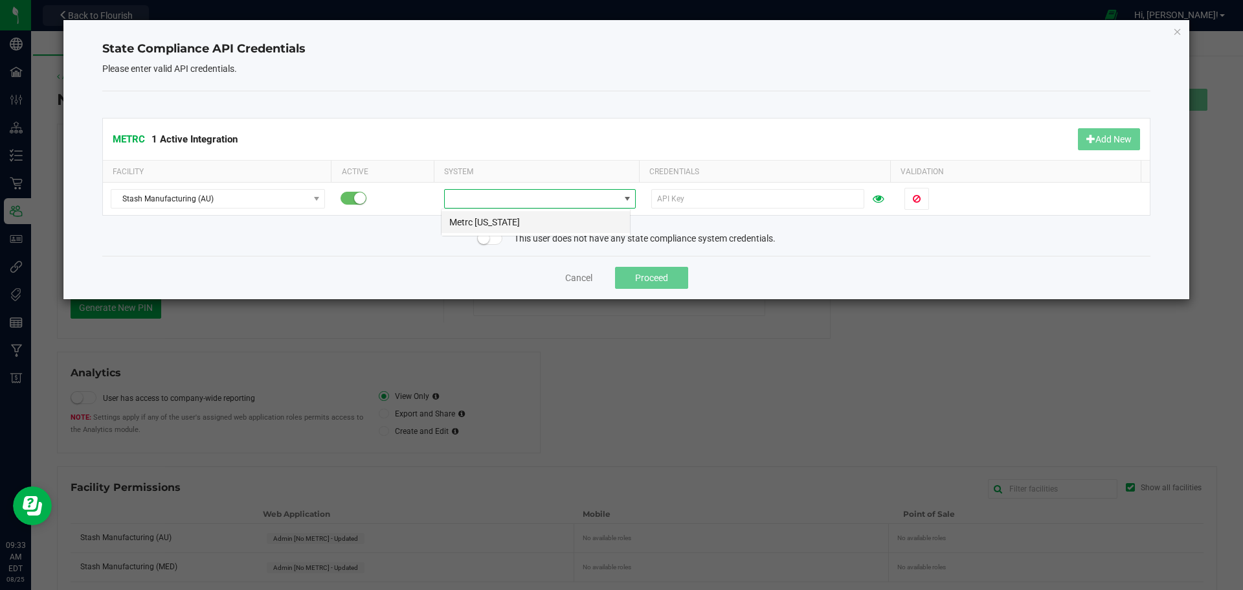
scroll to position [19, 190]
click at [546, 222] on li "Metrc [US_STATE]" at bounding box center [535, 222] width 188 height 22
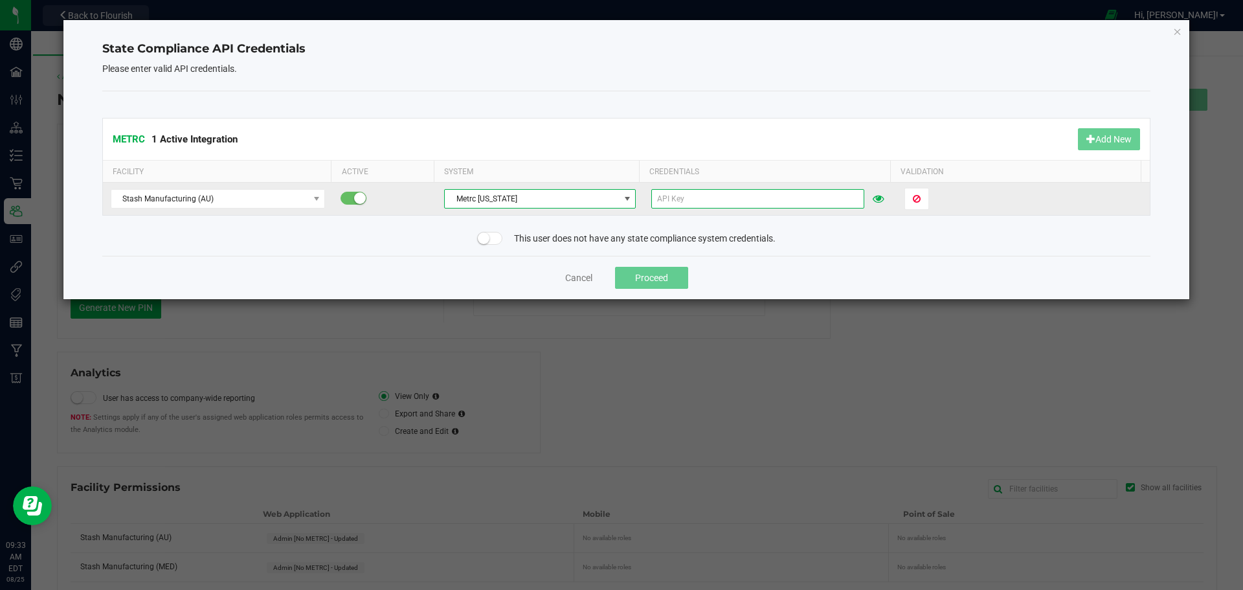
click at [698, 190] on input "text" at bounding box center [757, 198] width 213 height 19
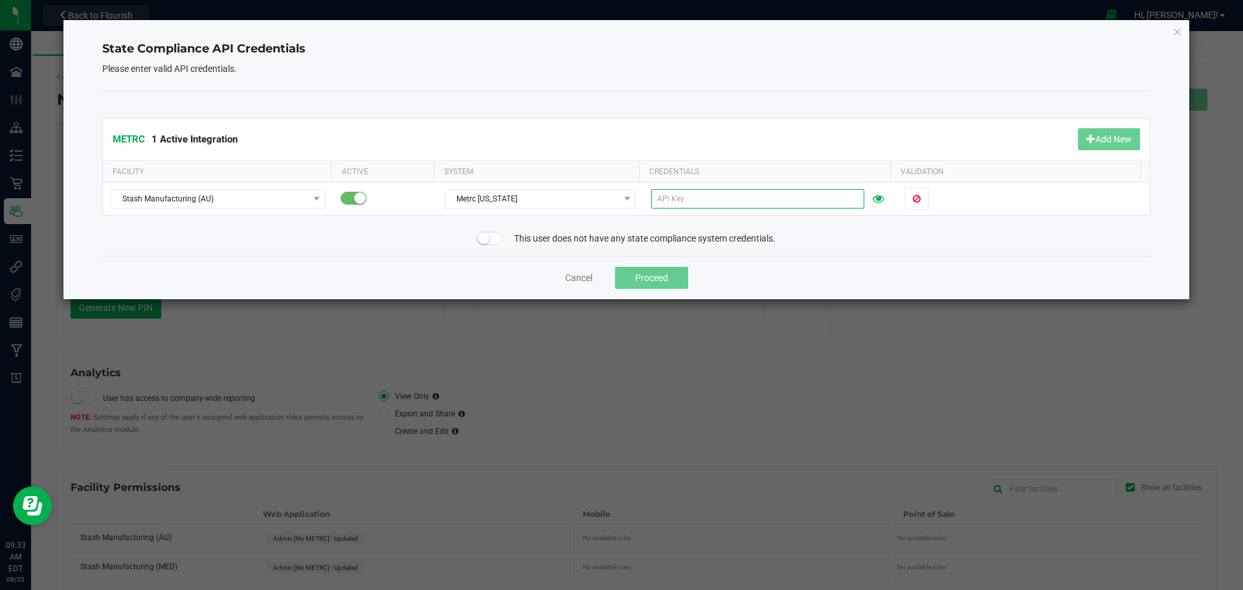
paste input "BMLUuYZ3j3m01-5v8GAX8e-nRe8vYg08mCAEv4PlgsB9IvQG"
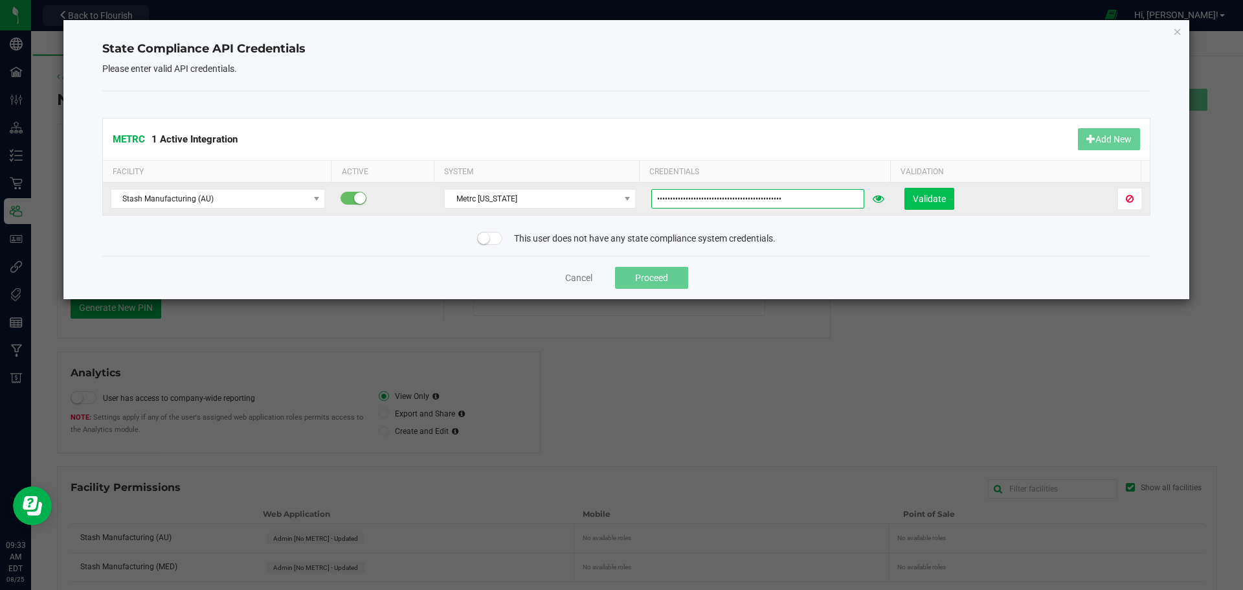
type input "BMLUuYZ3j3m01-5v8GAX8e-nRe8vYg08mCAEv4PlgsB9IvQG"
click at [919, 196] on span "Validate" at bounding box center [929, 199] width 33 height 10
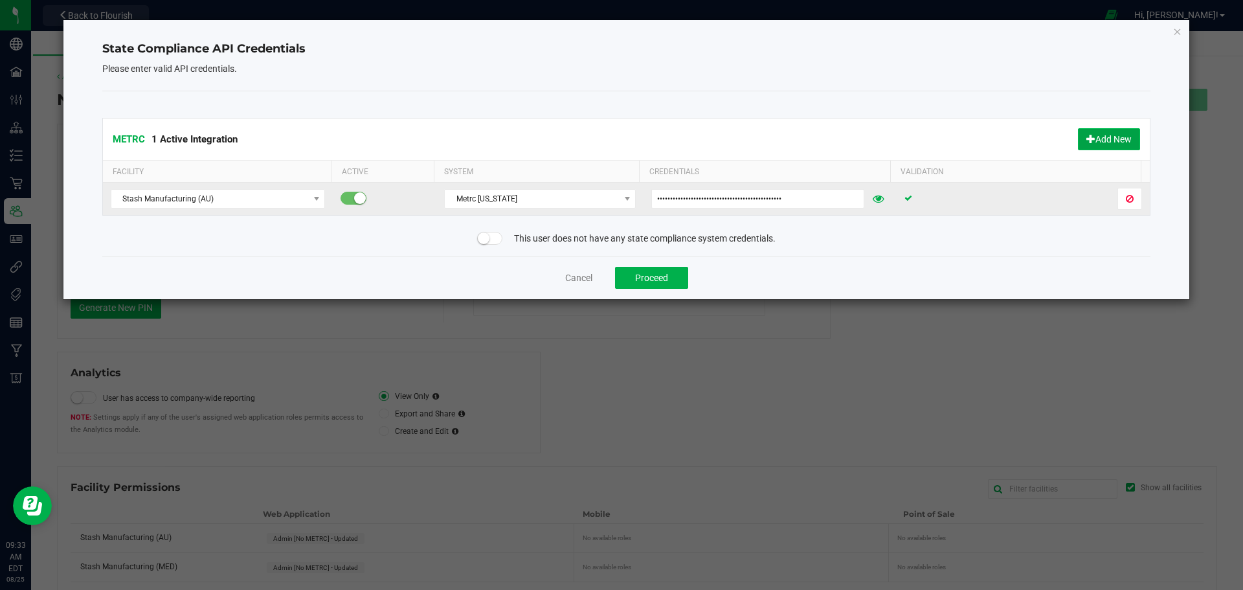
click at [1110, 136] on button "Add New" at bounding box center [1109, 139] width 62 height 22
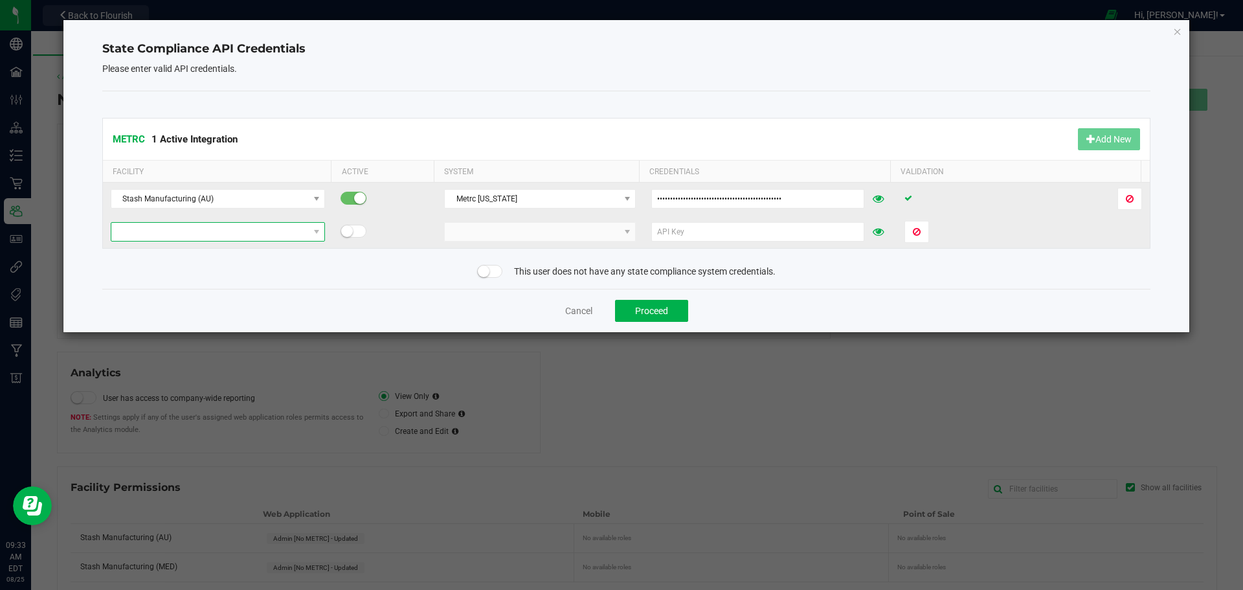
click at [298, 234] on span at bounding box center [209, 232] width 197 height 18
click at [172, 258] on li "Stash Manufacturing (MED)" at bounding box center [216, 255] width 211 height 22
click at [544, 230] on span at bounding box center [532, 232] width 174 height 18
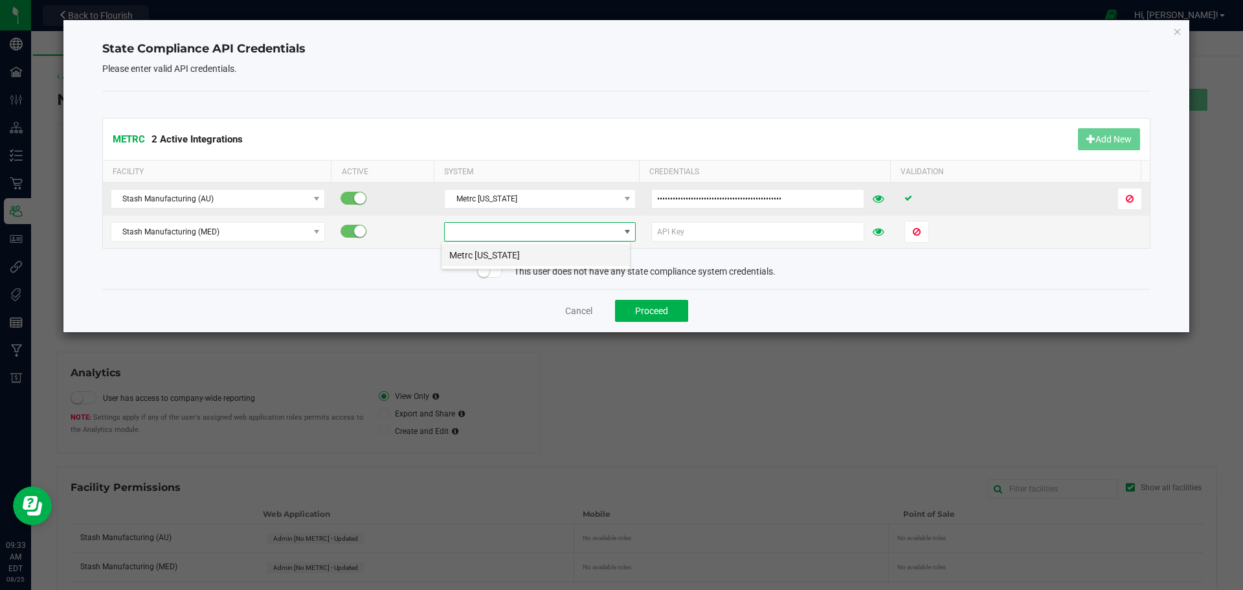
drag, startPoint x: 550, startPoint y: 252, endPoint x: 566, endPoint y: 251, distance: 16.3
click at [550, 253] on li "Metrc [US_STATE]" at bounding box center [535, 255] width 188 height 22
click at [676, 228] on input "text" at bounding box center [757, 231] width 213 height 19
paste input "BMLUuYZ3j3m01-5v8GAX8e-nRe8vYg08mCAEv4PlgsB9IvQG"
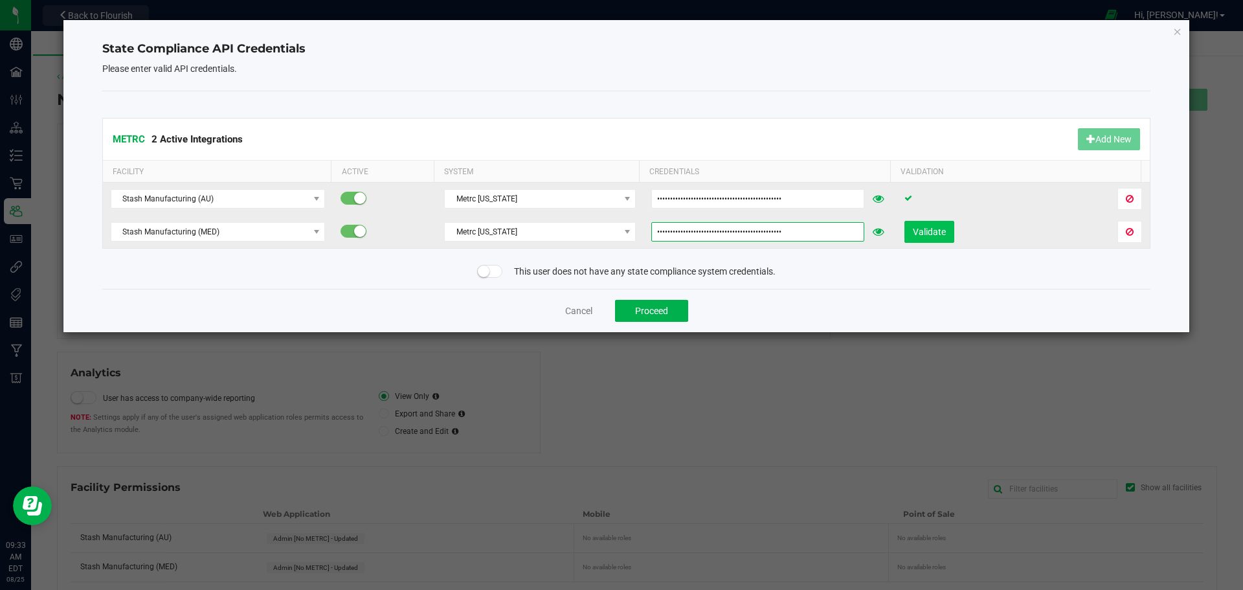
type input "BMLUuYZ3j3m01-5v8GAX8e-nRe8vYg08mCAEv4PlgsB9IvQG"
click at [913, 227] on span "Validate" at bounding box center [929, 232] width 33 height 10
click at [669, 309] on button "Proceed" at bounding box center [651, 311] width 73 height 22
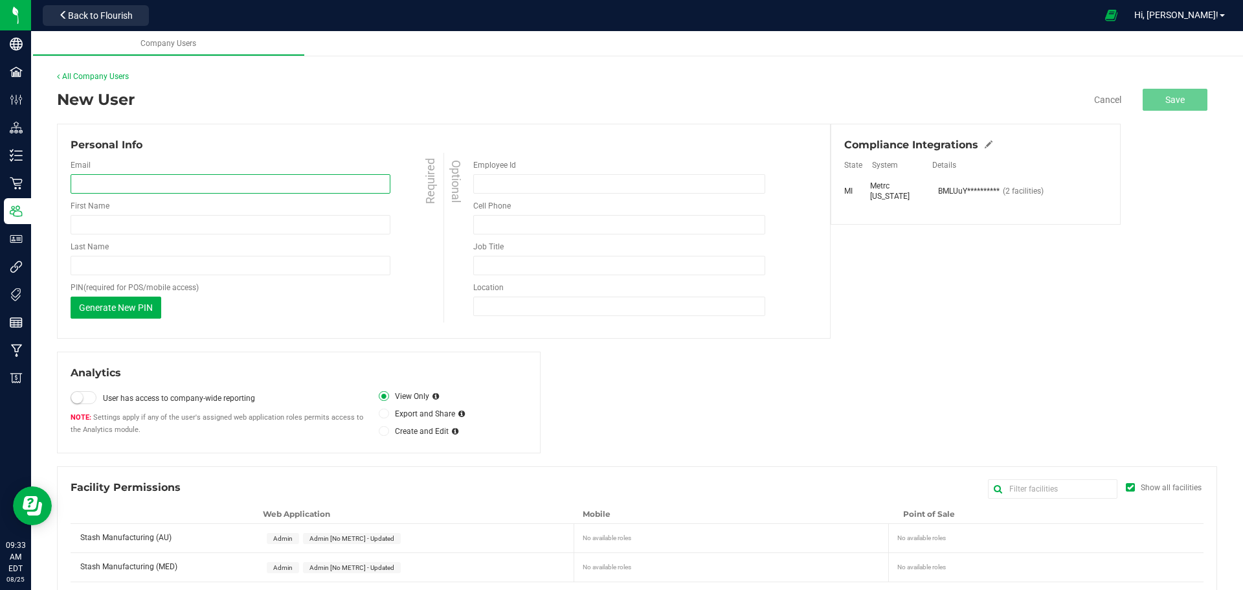
click at [163, 176] on input "email" at bounding box center [231, 183] width 320 height 19
type input "[PERSON_NAME][EMAIL_ADDRESS][PERSON_NAME][DOMAIN_NAME]"
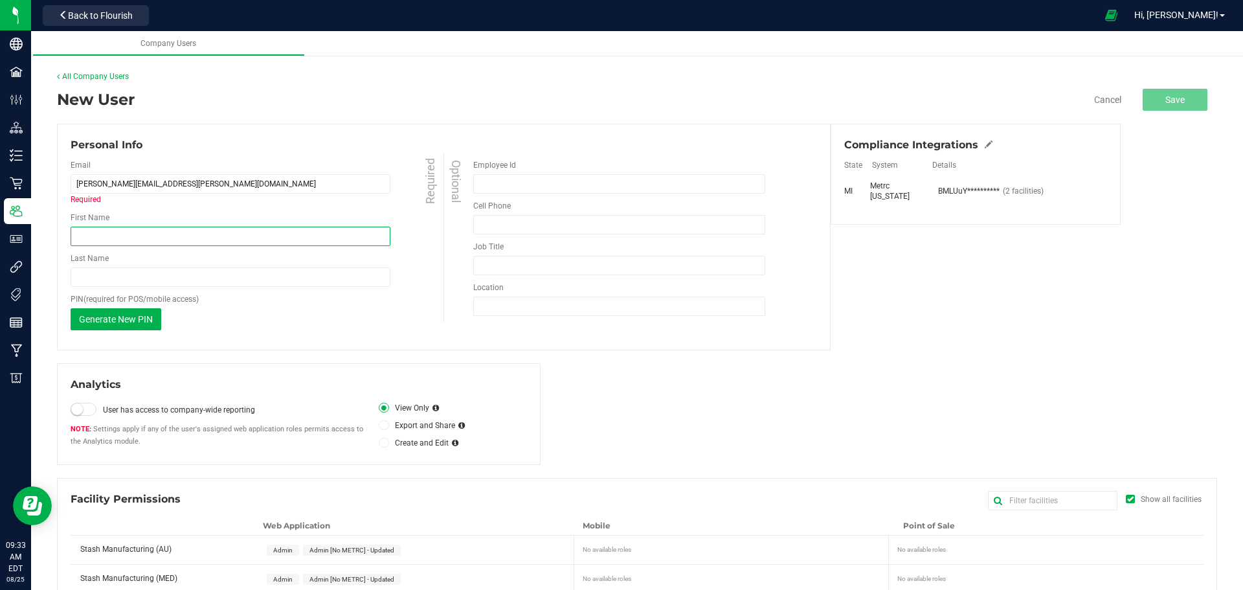
click at [158, 225] on div "First Name Required" at bounding box center [259, 229] width 376 height 34
type input "[PERSON_NAME]"
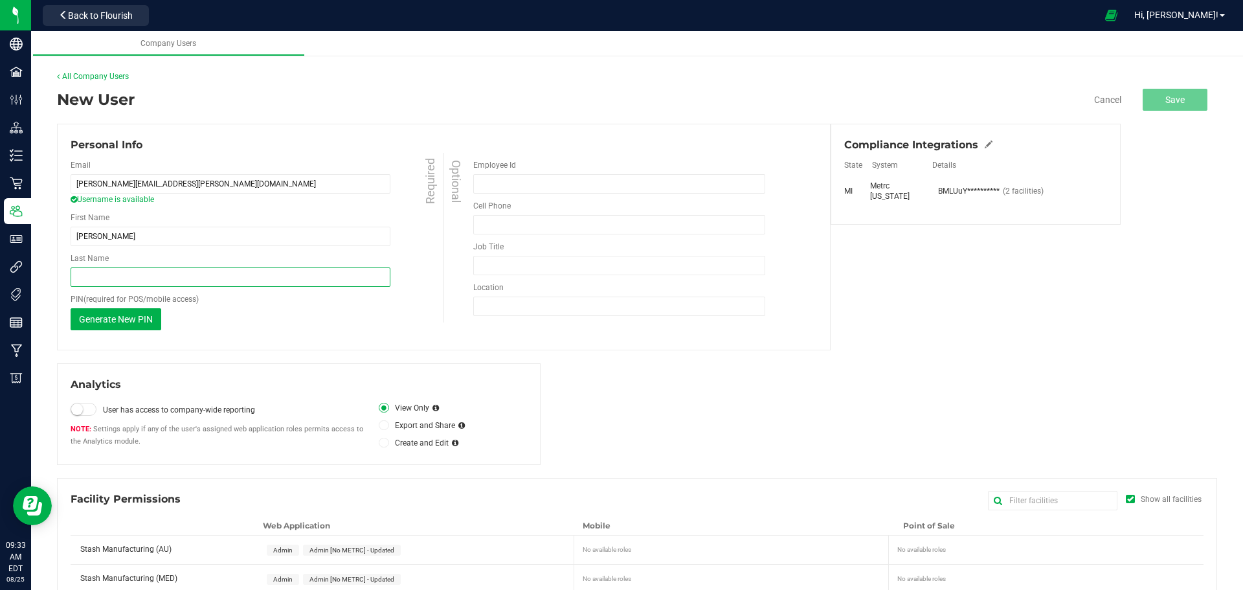
click at [162, 271] on input "Last Name" at bounding box center [231, 276] width 320 height 19
type input "[PERSON_NAME]"
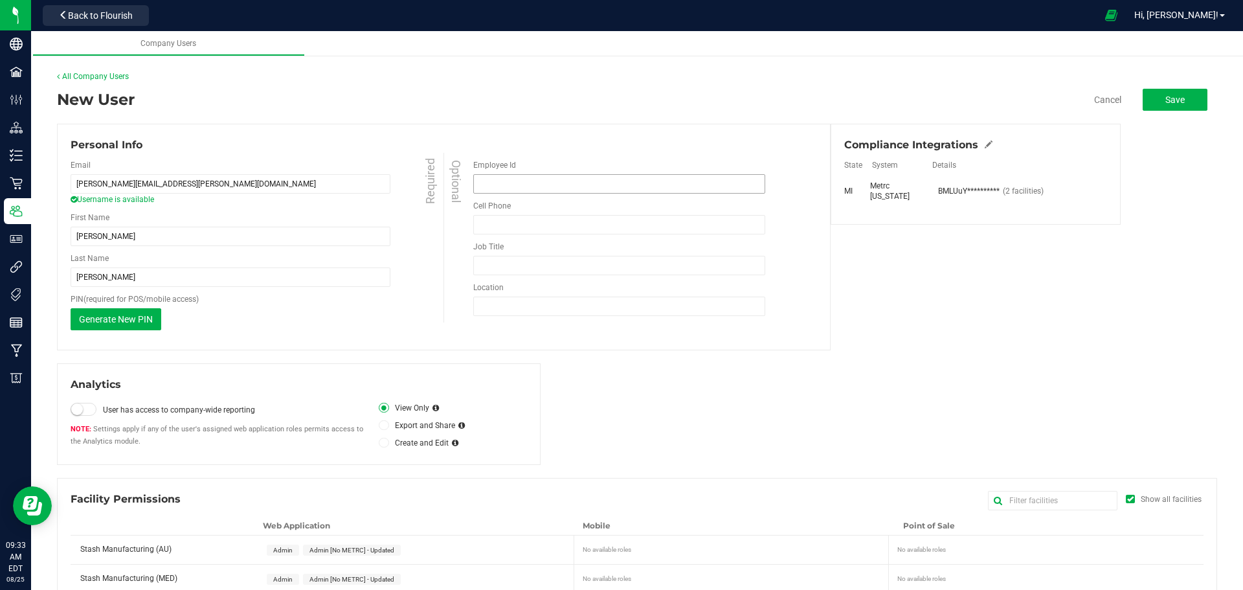
click at [502, 192] on div "Optional Employee Id Cell Phone Must be at least 10 digits Phone number is requ…" at bounding box center [629, 238] width 373 height 170
click at [506, 188] on input "Employee Id" at bounding box center [619, 183] width 292 height 19
type input "1103"
click at [523, 228] on input "tel" at bounding box center [619, 224] width 292 height 19
type input "[PHONE_NUMBER]"
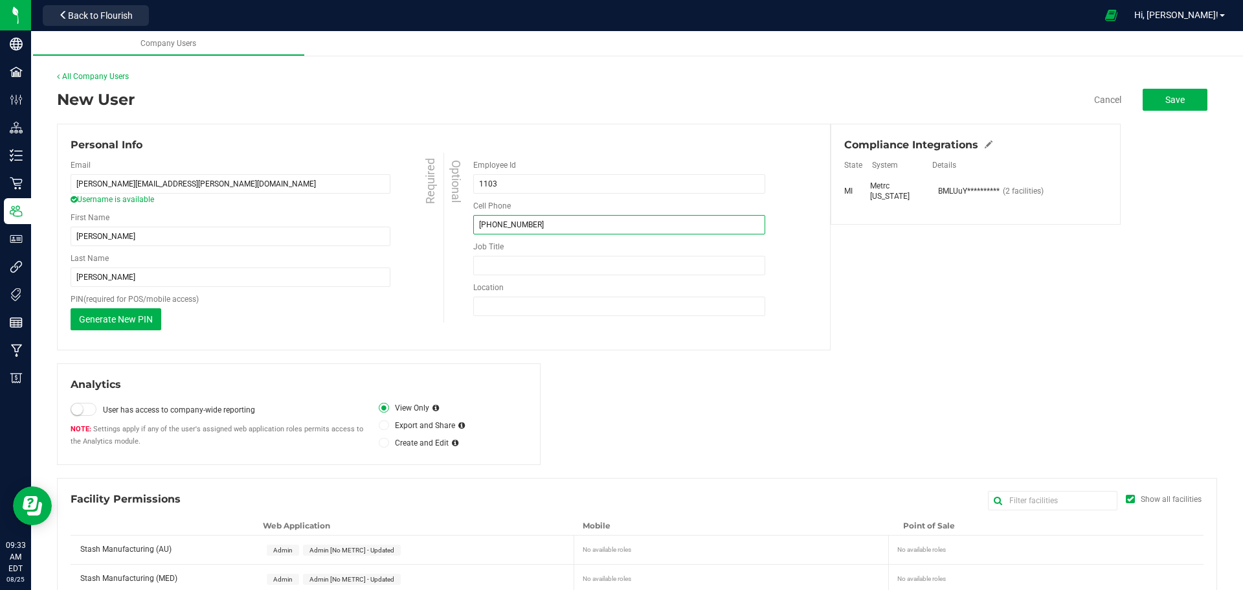
click at [537, 229] on input "[PHONE_NUMBER]" at bounding box center [619, 224] width 292 height 19
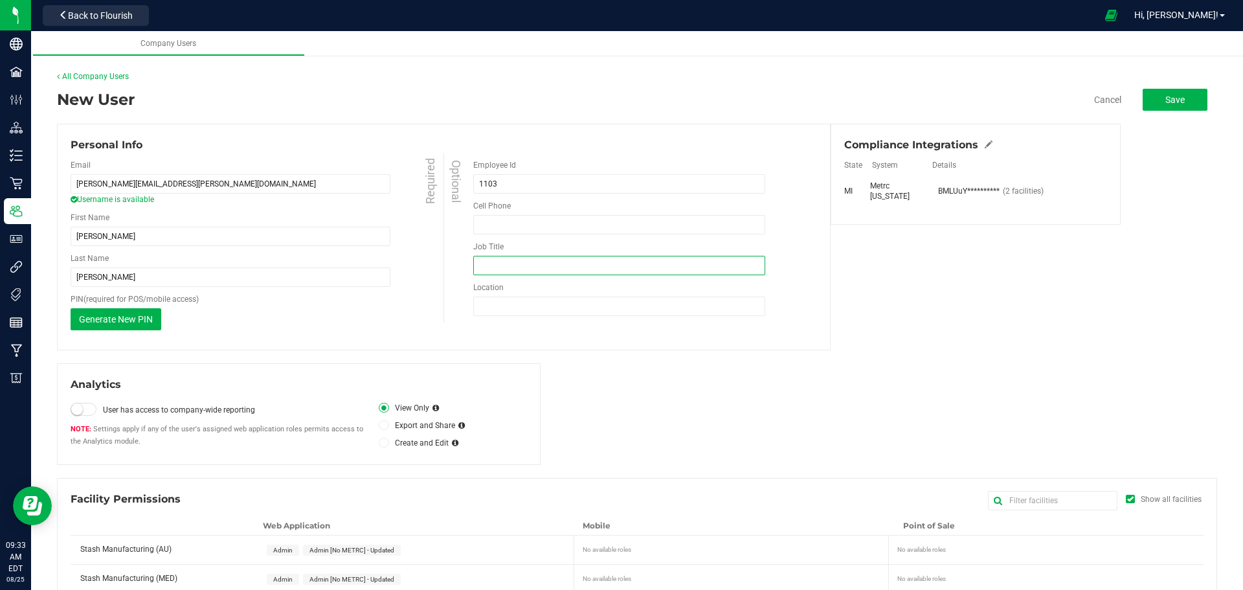
drag, startPoint x: 516, startPoint y: 263, endPoint x: 513, endPoint y: 255, distance: 9.0
click at [516, 264] on input "Job Title" at bounding box center [619, 265] width 292 height 19
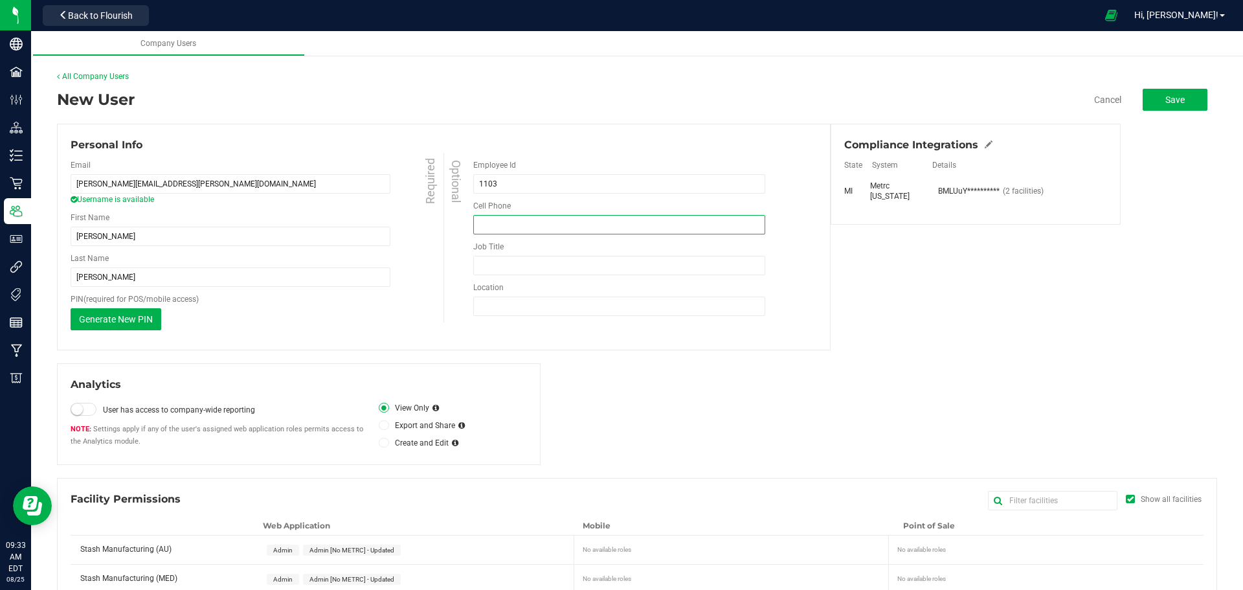
click at [512, 216] on input "tel" at bounding box center [619, 224] width 292 height 19
type input "[PHONE_NUMBER]"
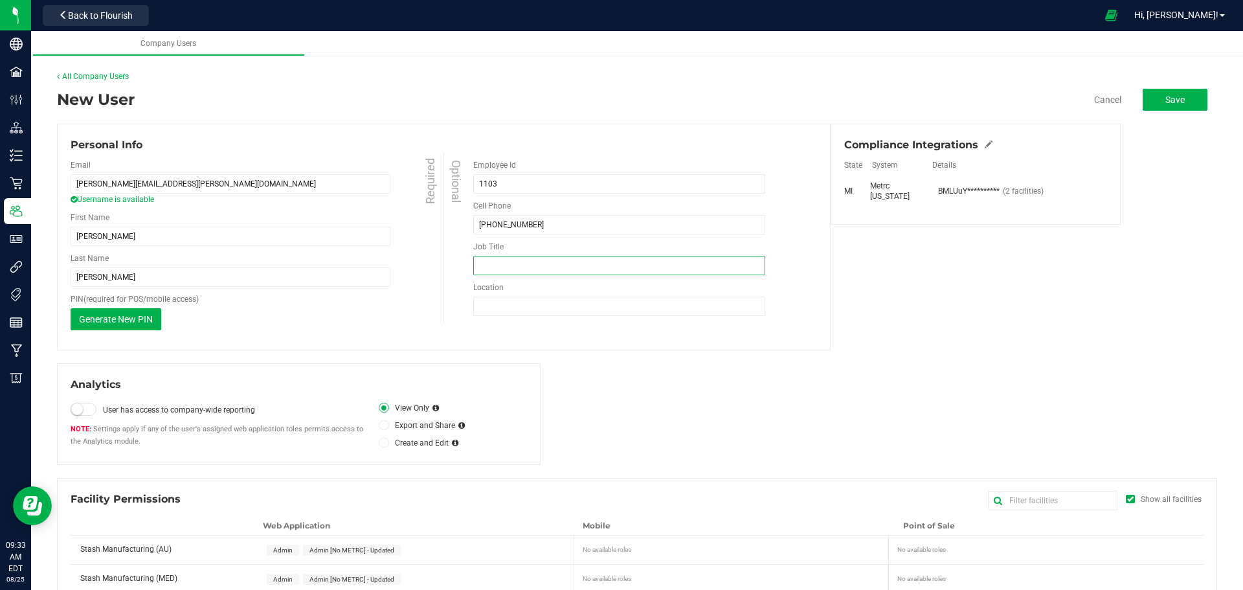
click at [543, 265] on input "Job Title" at bounding box center [619, 265] width 292 height 19
type input "Extraction Tech"
click at [532, 311] on input "Location" at bounding box center [619, 305] width 292 height 19
type input "High Minded Creations"
click at [634, 408] on div "Analytics User has access to company-wide reporting Settings apply if any of th…" at bounding box center [637, 414] width 1160 height 102
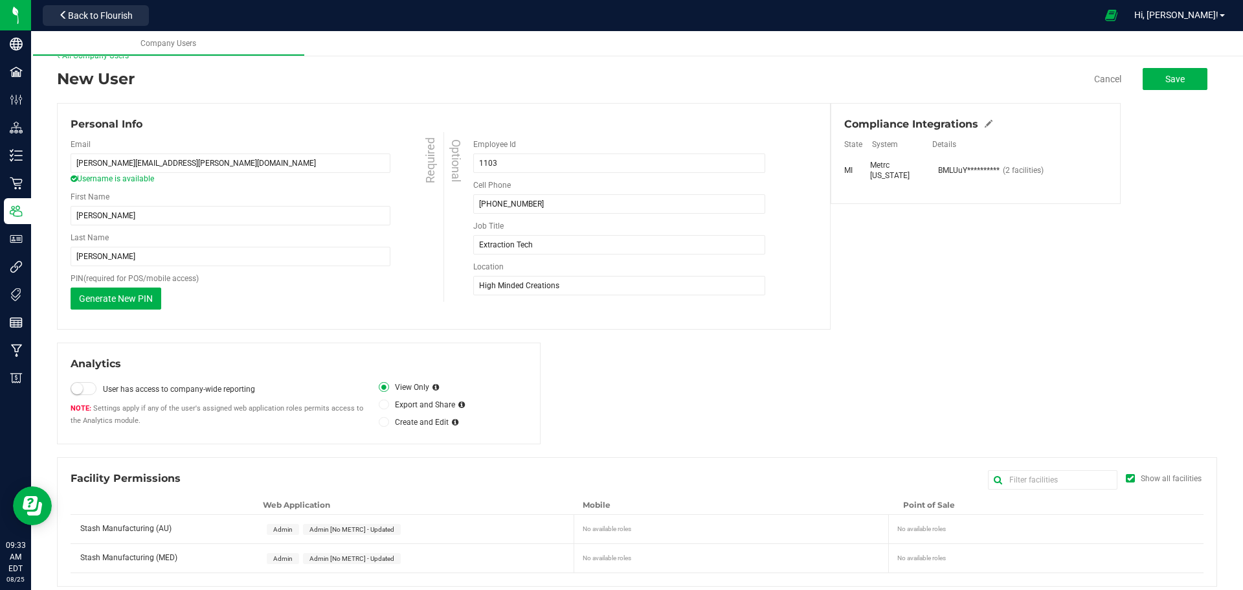
scroll to position [30, 0]
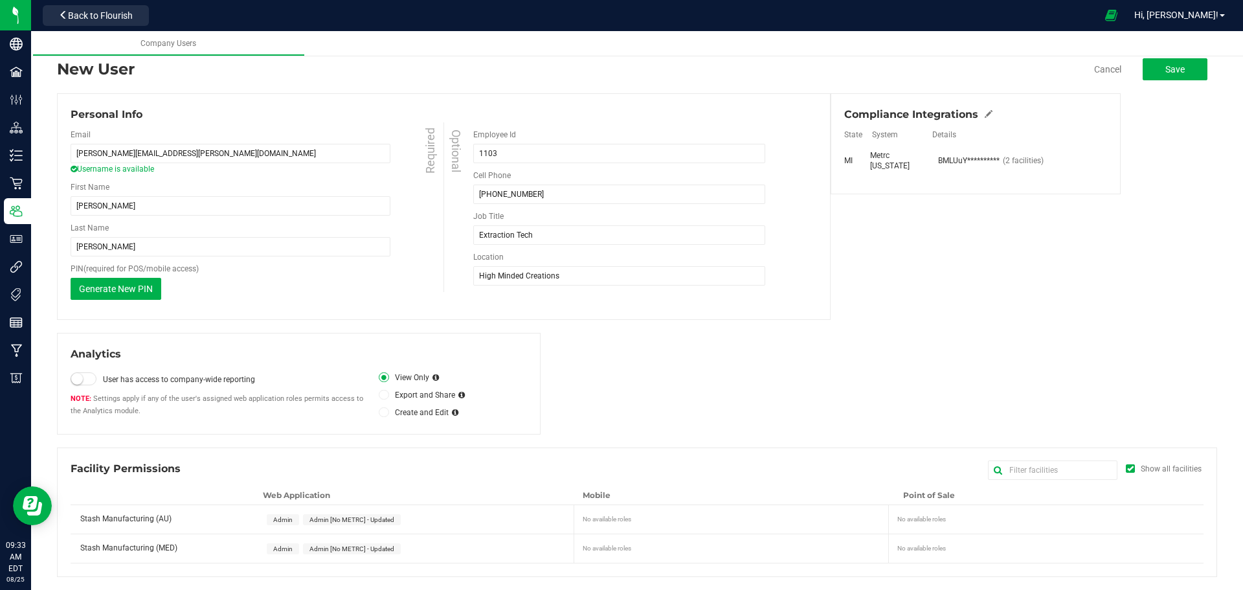
click at [284, 518] on span "Admin" at bounding box center [282, 519] width 19 height 7
click at [284, 546] on span "Admin" at bounding box center [282, 548] width 19 height 7
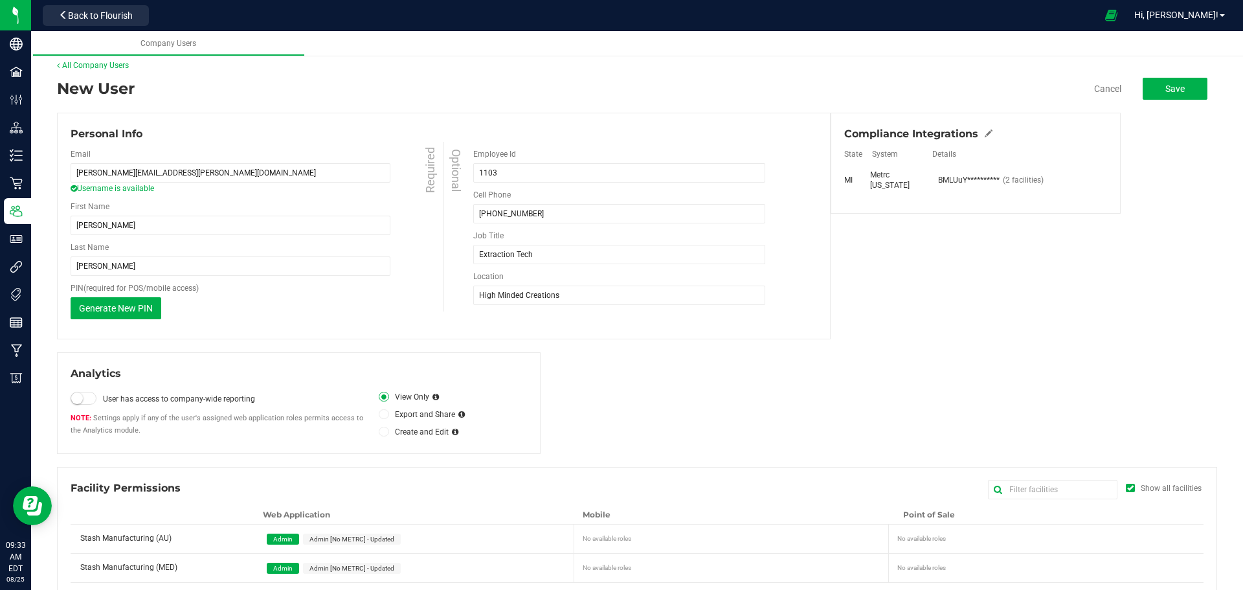
scroll to position [0, 0]
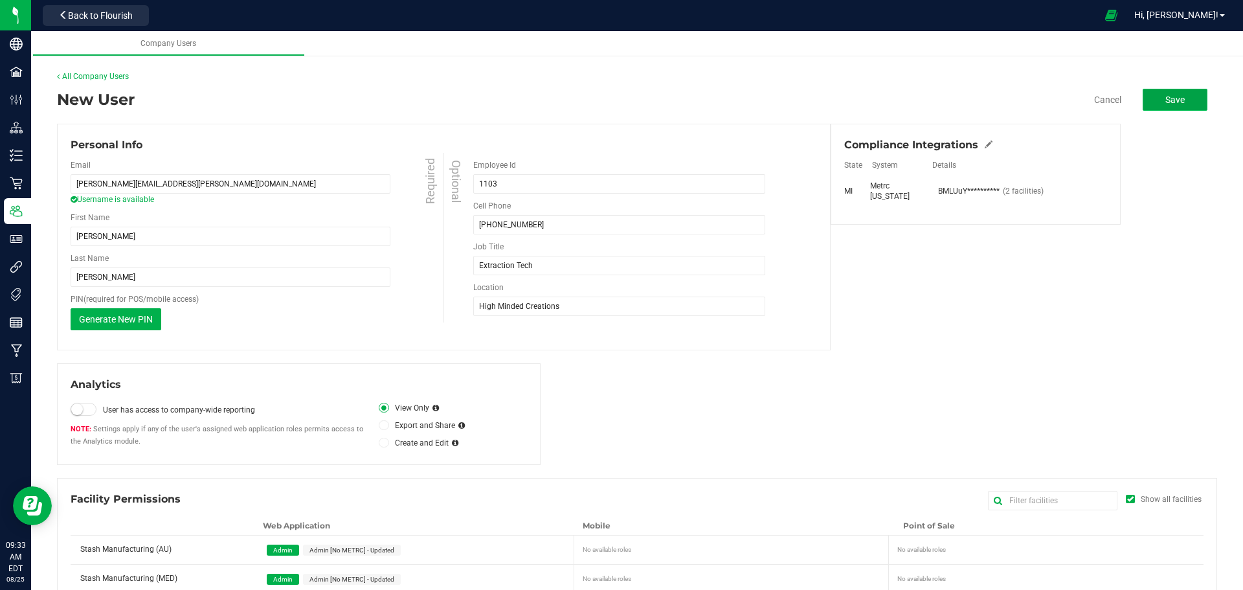
click at [1185, 98] on button "Save" at bounding box center [1175, 100] width 65 height 22
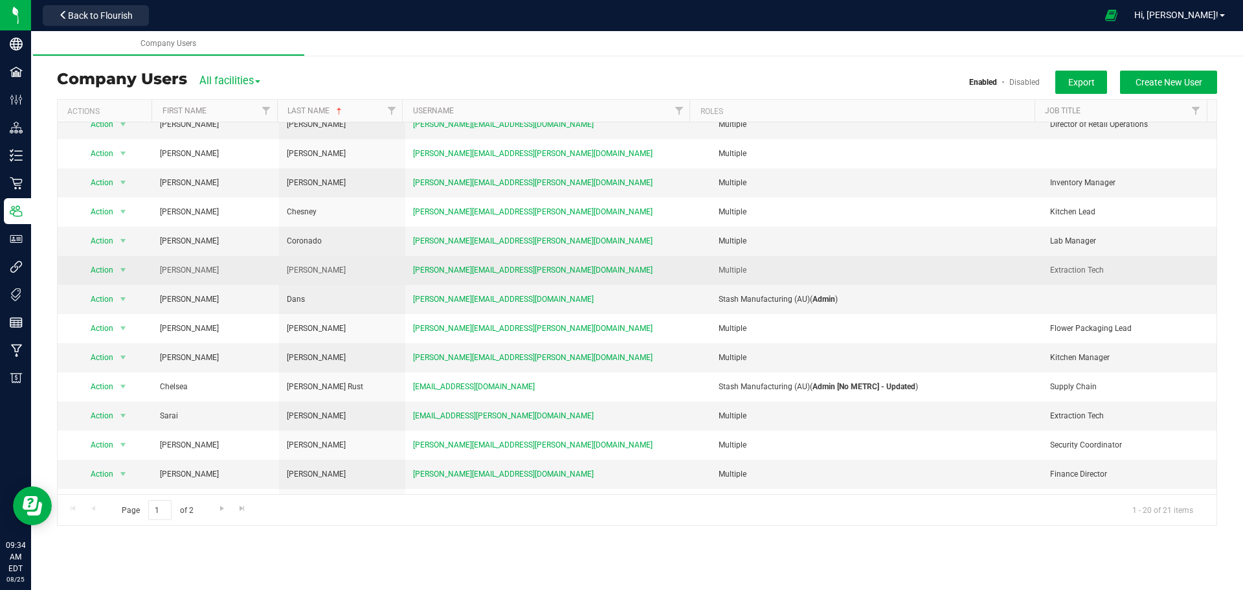
scroll to position [38, 0]
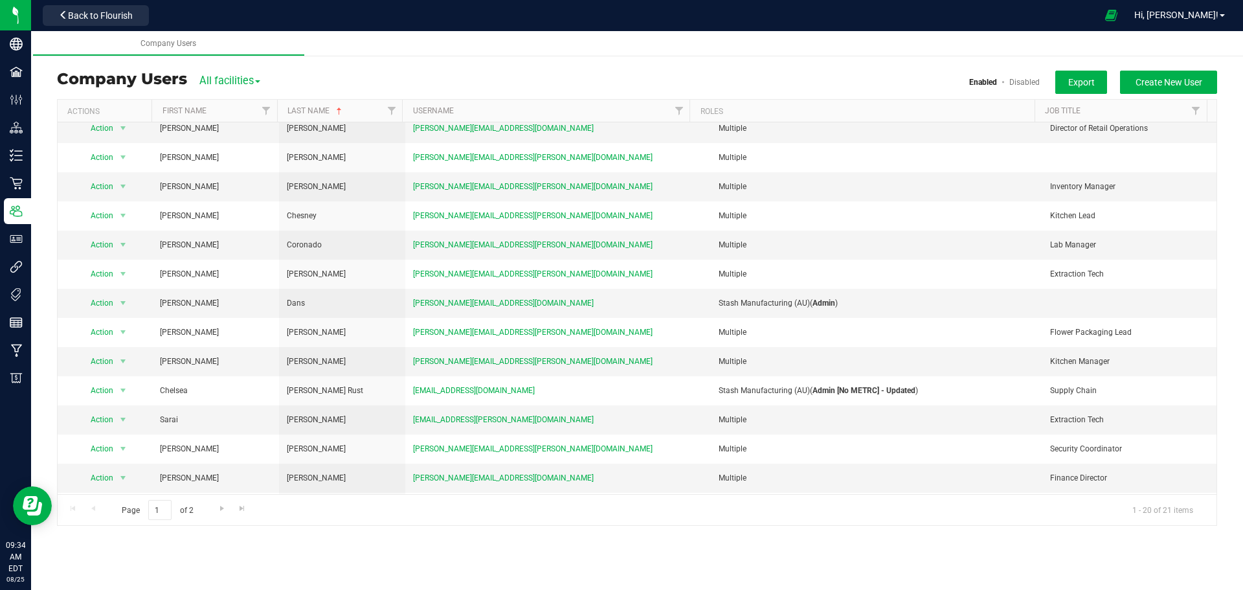
click at [423, 84] on div "Company Users All facilities All facilities Stash Manufacturing (AU) Stash Manu…" at bounding box center [637, 80] width 1160 height 18
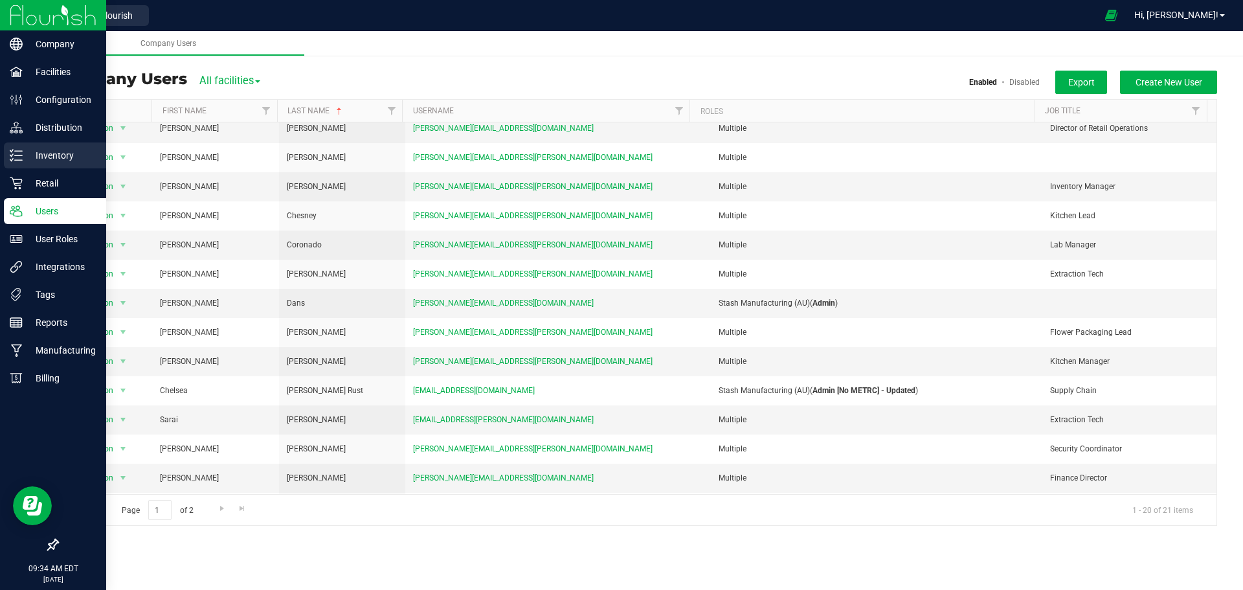
click at [12, 151] on icon at bounding box center [11, 151] width 3 height 2
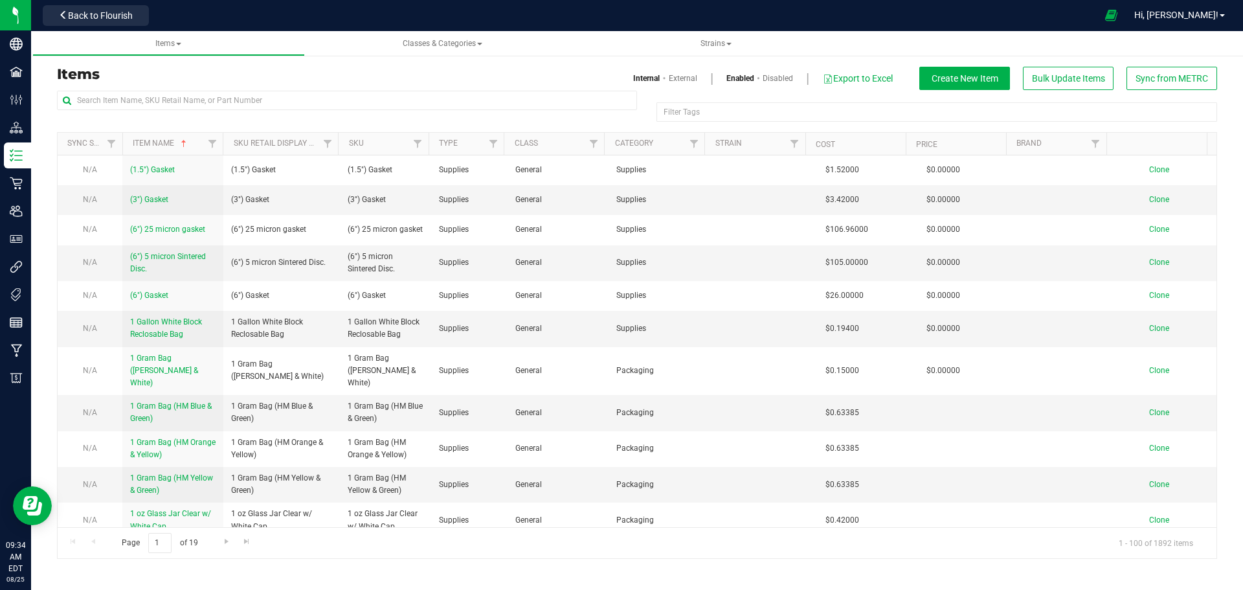
click at [583, 67] on h3 "Items" at bounding box center [342, 75] width 570 height 16
click at [350, 65] on div "Items Internal External Enabled Disabled Export to Excel Create New Item Bulk U…" at bounding box center [637, 304] width 1160 height 508
click at [441, 67] on h3 "Items" at bounding box center [342, 75] width 570 height 16
click at [527, 80] on h3 "Items" at bounding box center [342, 75] width 570 height 16
